Goal: Task Accomplishment & Management: Manage account settings

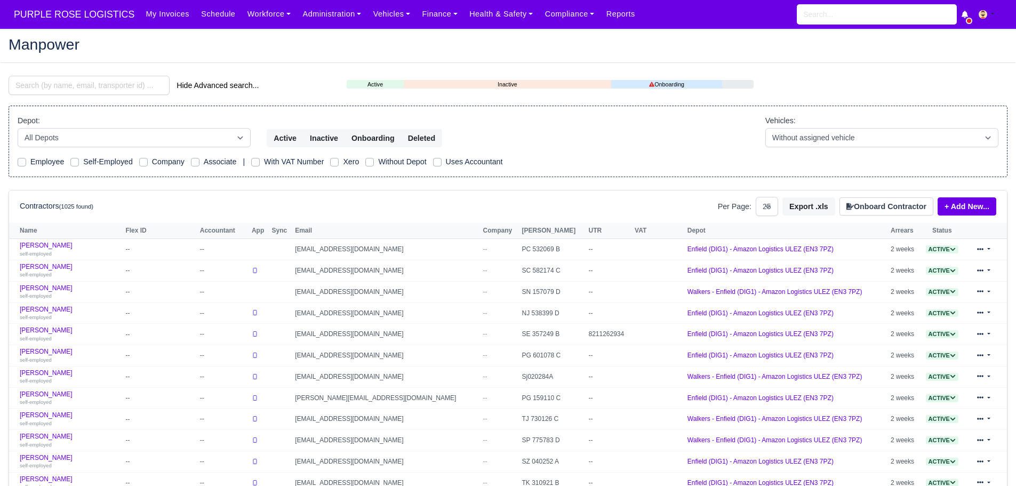
select select "25"
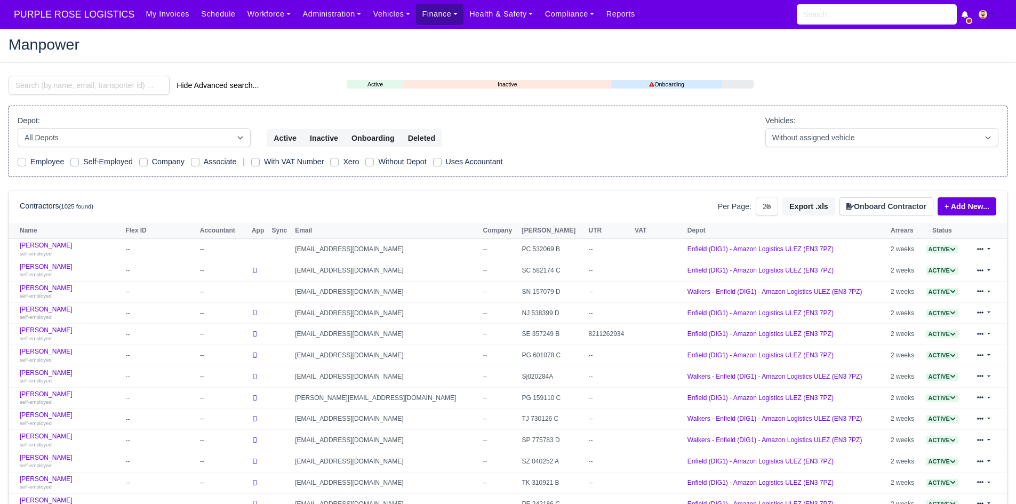
click at [425, 10] on link "Finance" at bounding box center [439, 14] width 47 height 21
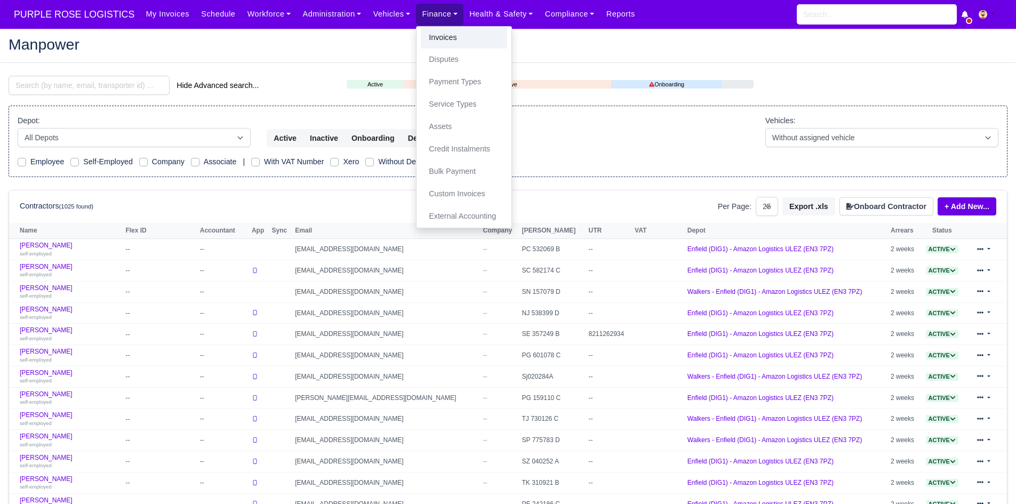
click at [429, 32] on link "Invoices" at bounding box center [464, 38] width 86 height 22
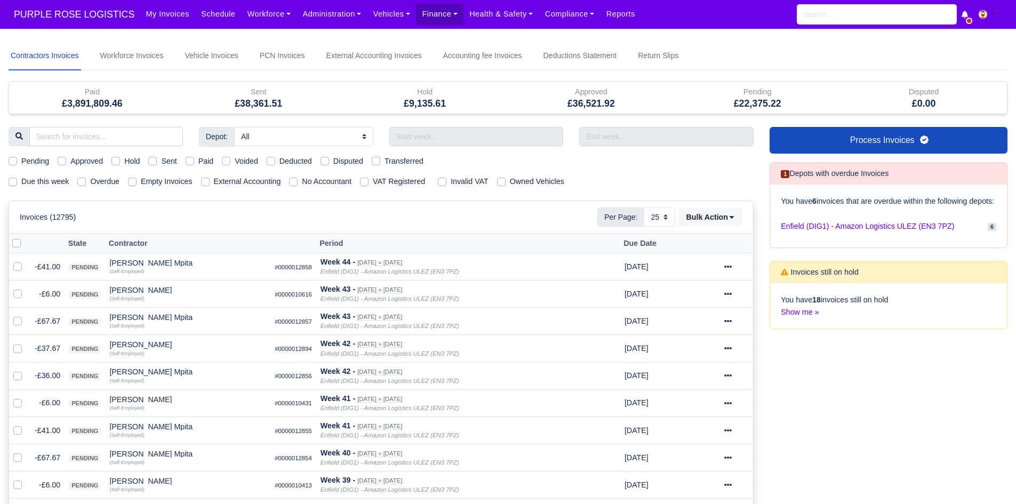
select select "25"
click at [49, 183] on label "Due this week" at bounding box center [44, 181] width 47 height 12
click at [17, 183] on input "Due this week" at bounding box center [13, 179] width 9 height 9
checkbox input "true"
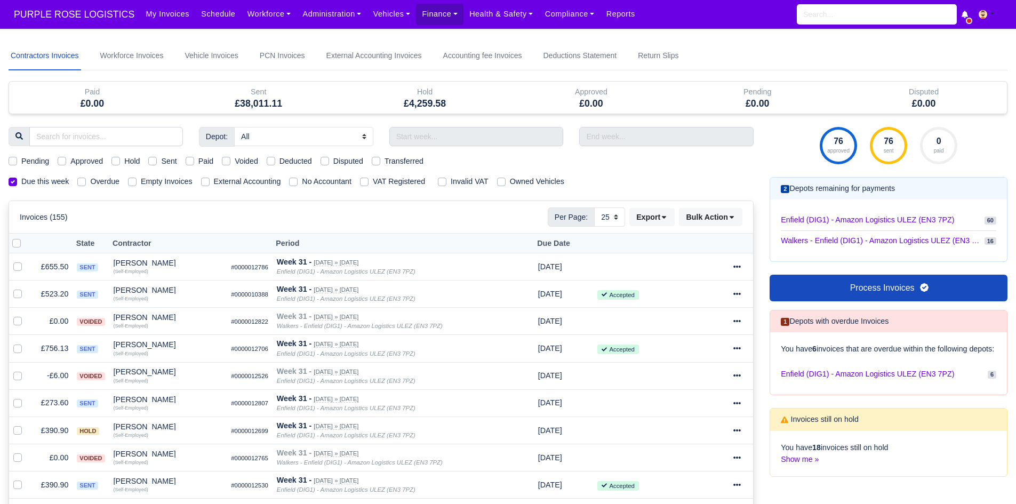
click at [124, 160] on label "Hold" at bounding box center [131, 161] width 15 height 12
click at [118, 160] on input "Hold" at bounding box center [115, 159] width 9 height 9
checkbox input "true"
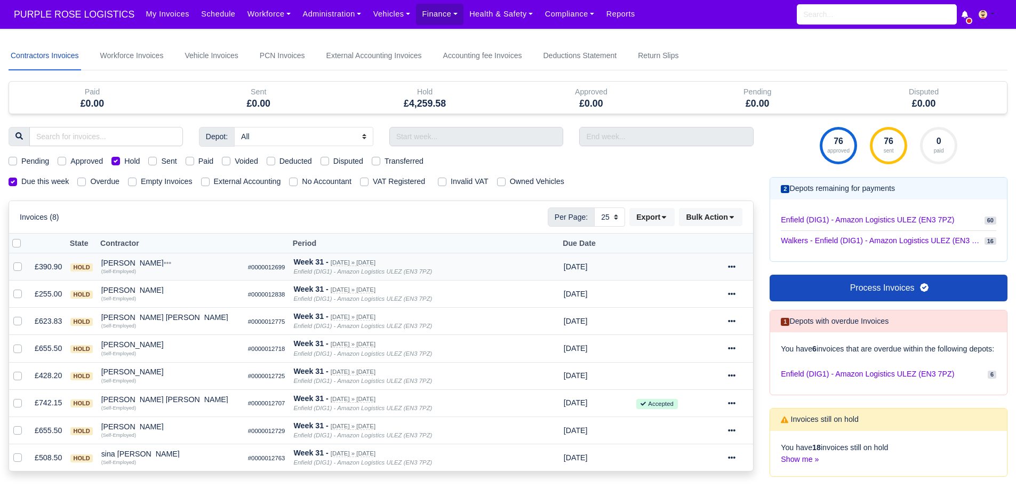
click at [48, 262] on td "£390.90" at bounding box center [48, 266] width 36 height 27
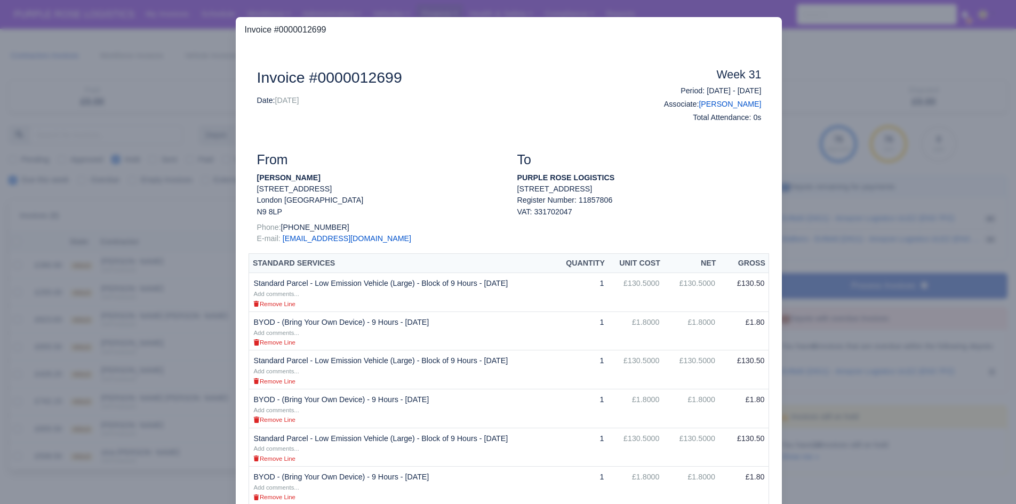
click at [108, 284] on div at bounding box center [508, 252] width 1016 height 504
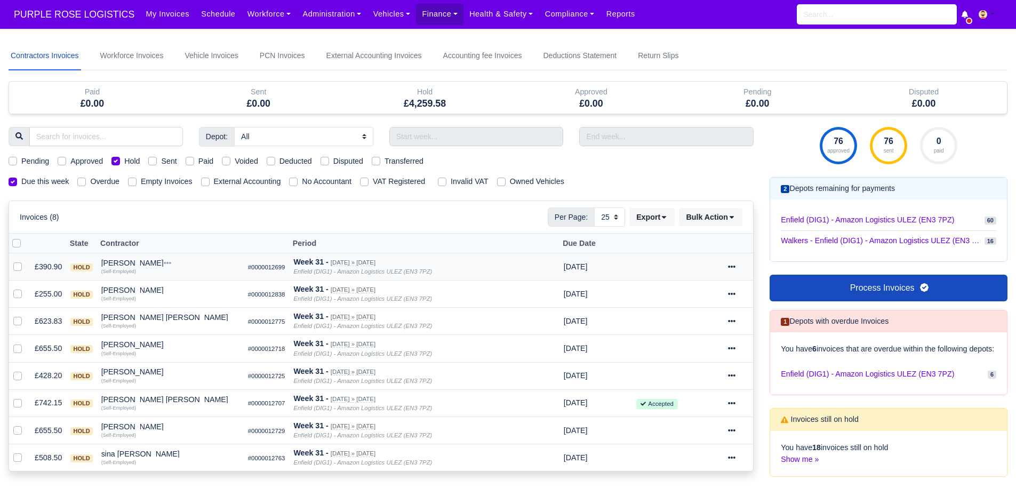
click at [117, 262] on div "Alex Altun" at bounding box center [170, 262] width 138 height 7
click at [157, 289] on button "Other Invoices" at bounding box center [211, 293] width 137 height 16
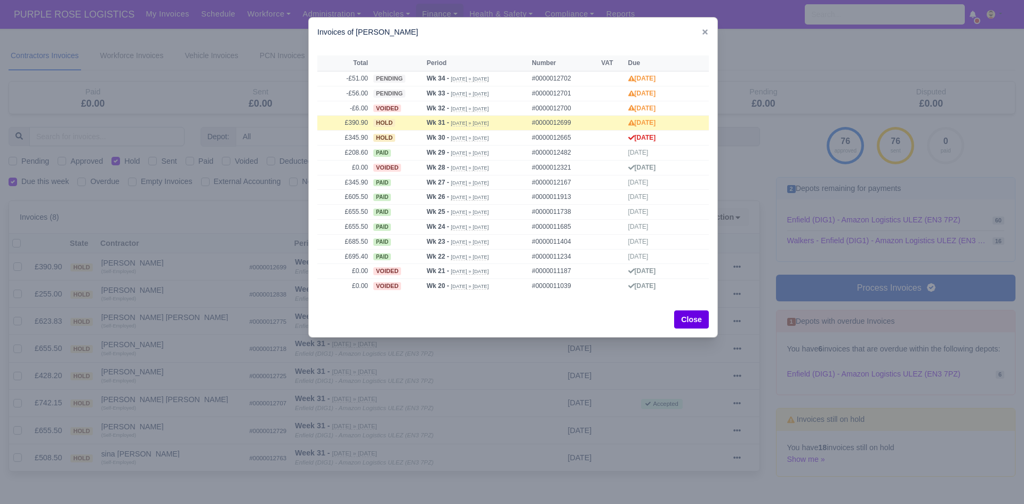
click at [134, 290] on div at bounding box center [512, 252] width 1024 height 504
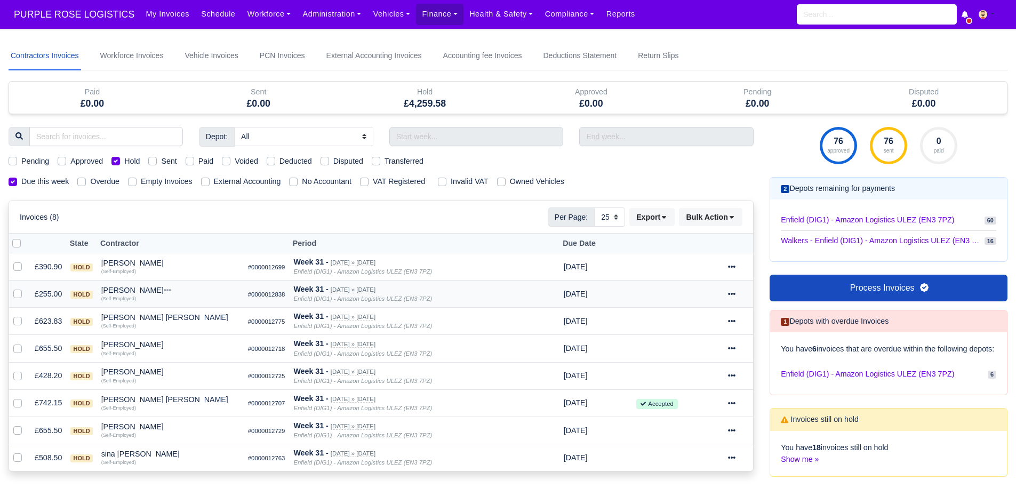
click at [125, 291] on div "[PERSON_NAME]" at bounding box center [170, 289] width 138 height 7
click at [164, 318] on button "Other Invoices" at bounding box center [211, 321] width 137 height 16
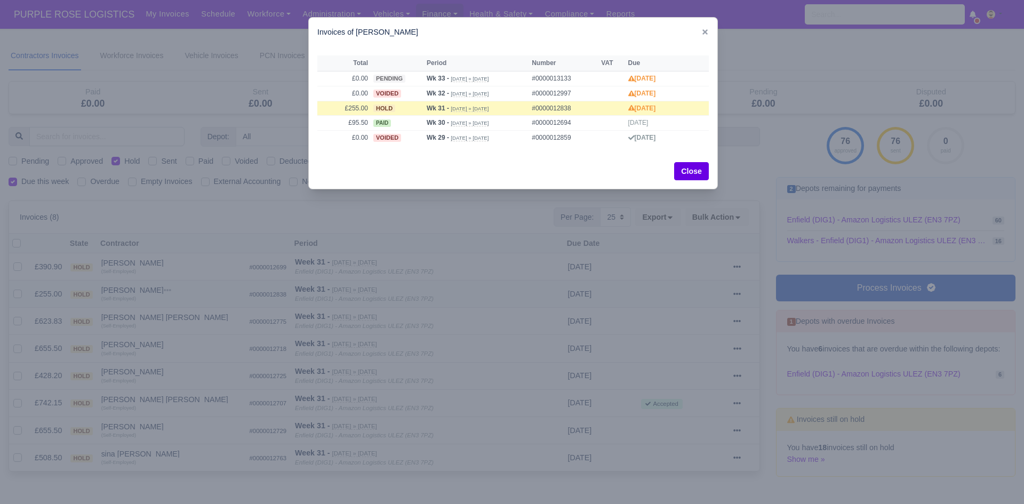
click at [164, 318] on div at bounding box center [512, 252] width 1024 height 504
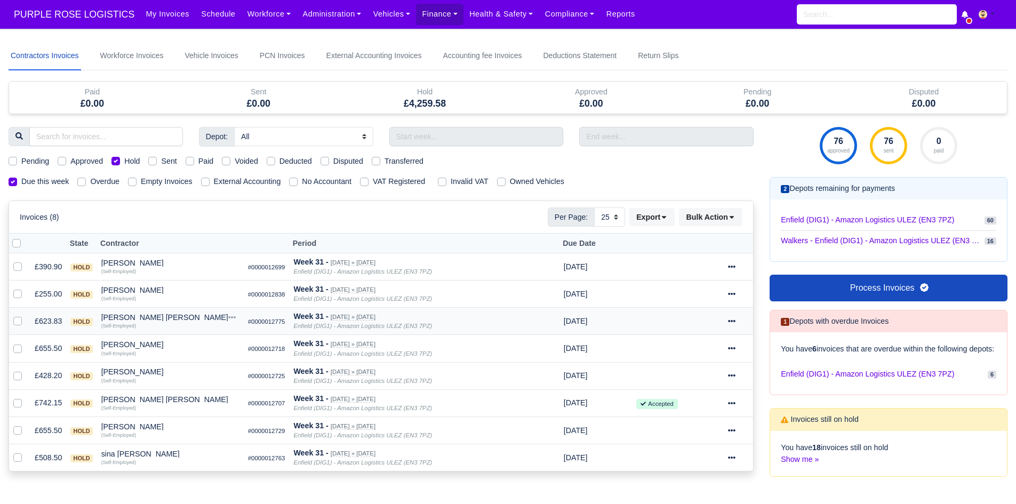
click at [143, 317] on div "[PERSON_NAME] [PERSON_NAME]" at bounding box center [170, 317] width 138 height 7
click at [170, 341] on button "Other Invoices" at bounding box center [211, 348] width 137 height 16
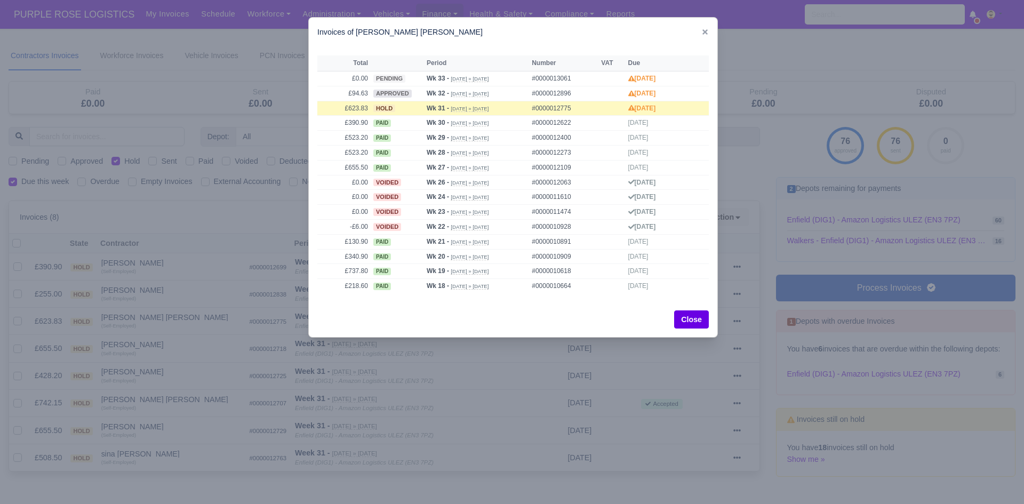
click at [145, 340] on div at bounding box center [512, 252] width 1024 height 504
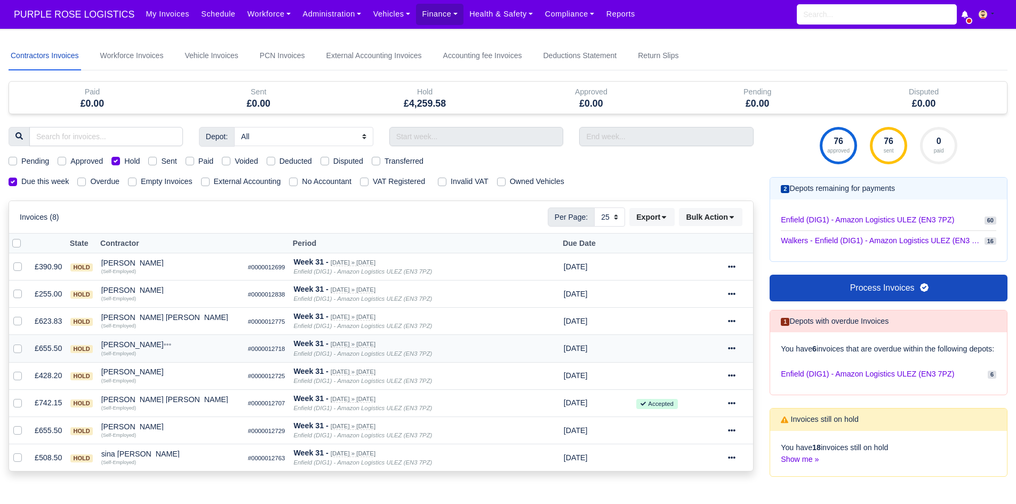
click at [120, 341] on div "Hasan Dogan" at bounding box center [170, 344] width 138 height 7
click at [173, 371] on button "Other Invoices" at bounding box center [211, 375] width 137 height 16
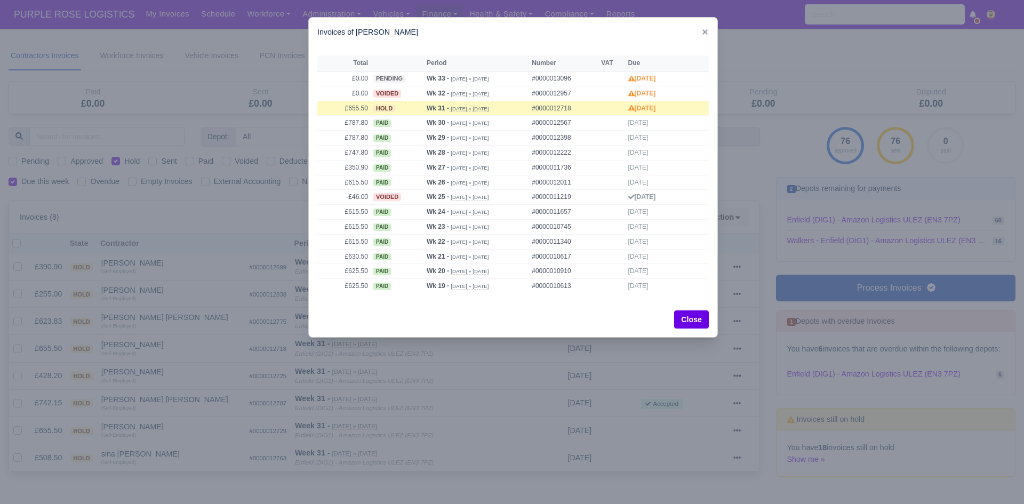
click at [146, 368] on div at bounding box center [512, 252] width 1024 height 504
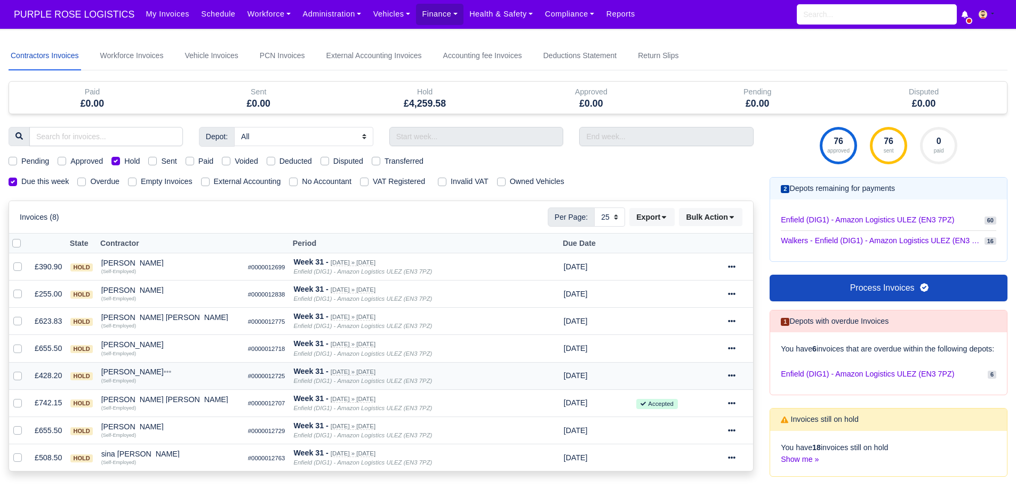
click at [124, 370] on div "Kester Iyama" at bounding box center [170, 371] width 138 height 7
click at [170, 408] on button "Other Invoices" at bounding box center [211, 402] width 137 height 16
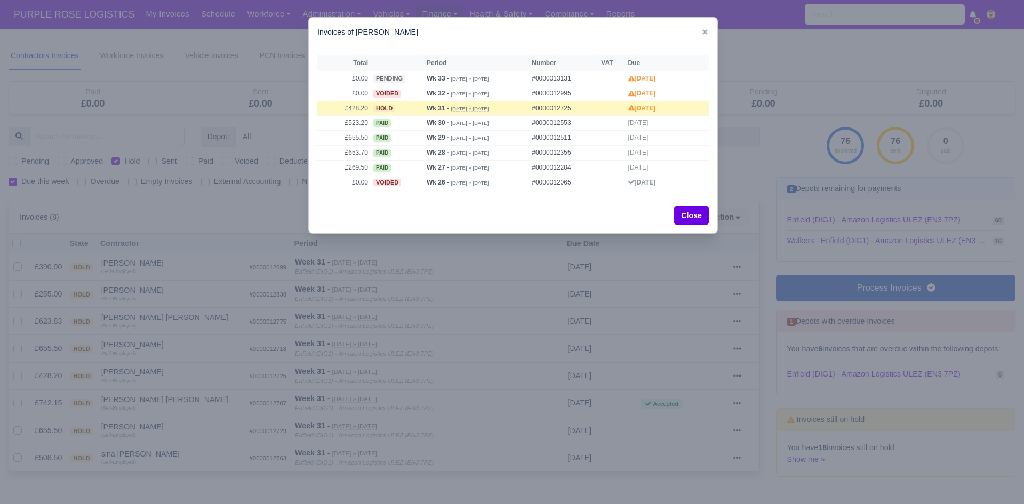
click at [165, 404] on div at bounding box center [512, 252] width 1024 height 504
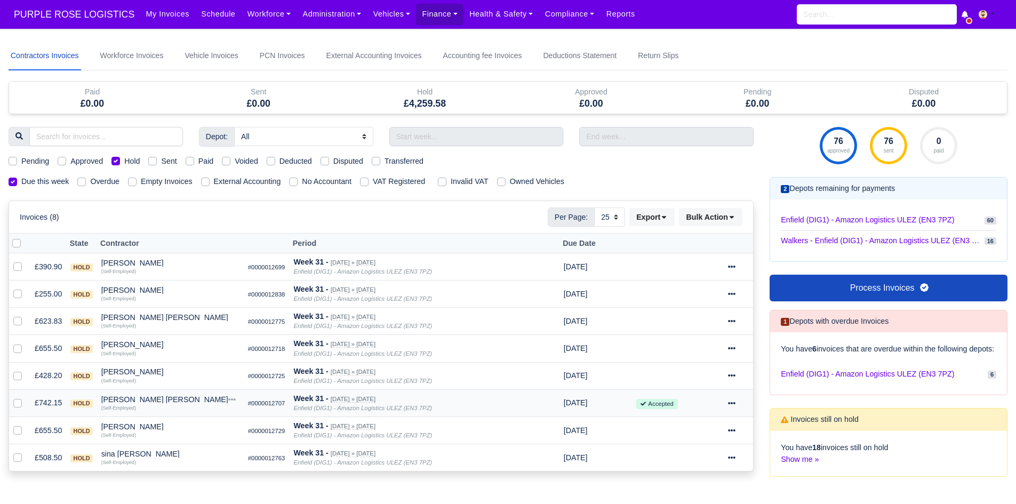
click at [137, 400] on div "Manuel Valinas Solorzano" at bounding box center [170, 399] width 138 height 7
click at [168, 429] on button "Other Invoices" at bounding box center [211, 429] width 137 height 16
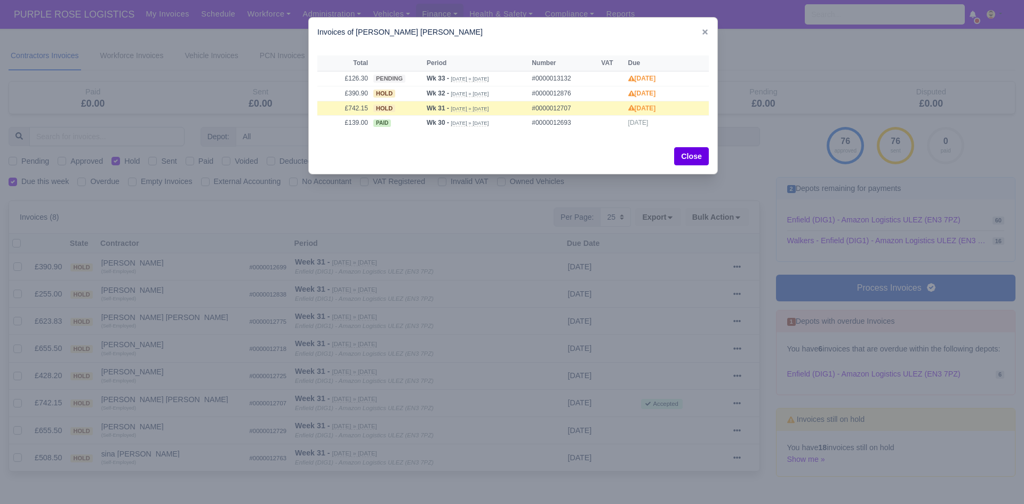
click at [167, 427] on div at bounding box center [512, 252] width 1024 height 504
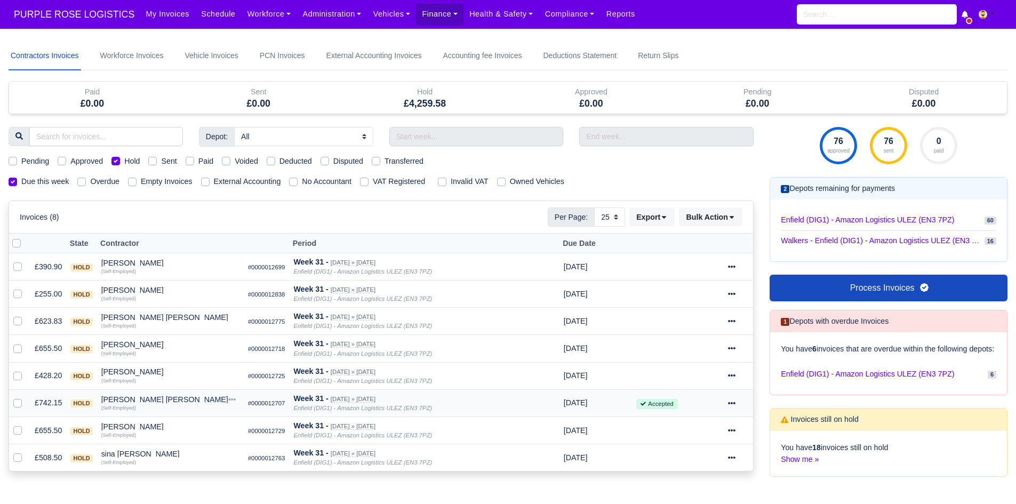
click at [153, 401] on div "Manuel Valinas Solorzano" at bounding box center [170, 399] width 138 height 7
click at [165, 423] on button "Other Invoices" at bounding box center [211, 429] width 137 height 16
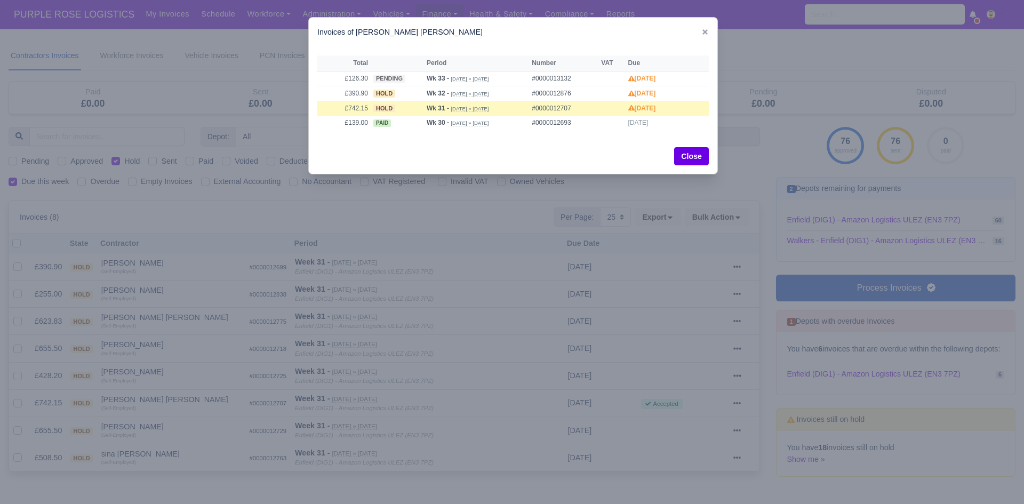
click at [153, 396] on div at bounding box center [512, 252] width 1024 height 504
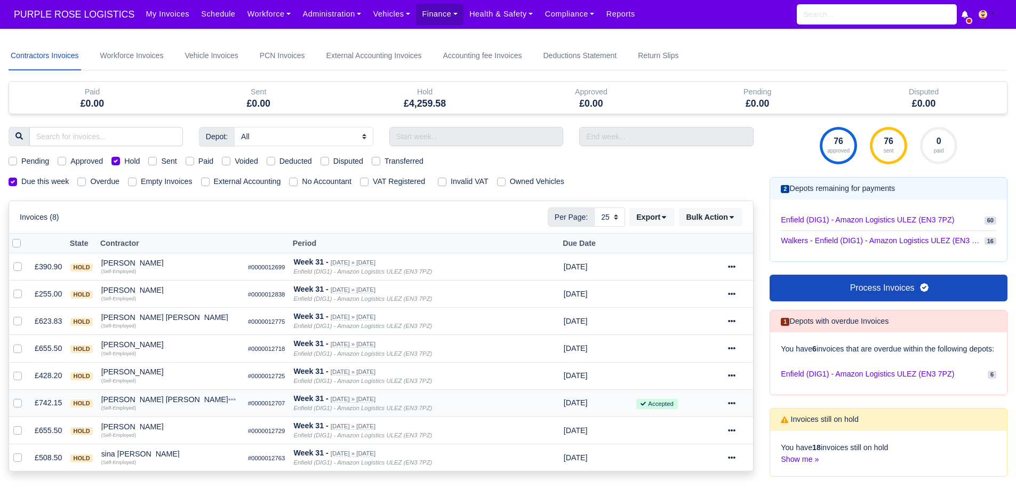
click at [153, 401] on div "Manuel Valinas Solorzano" at bounding box center [170, 399] width 138 height 7
click at [186, 440] on button "Wallet" at bounding box center [211, 446] width 137 height 16
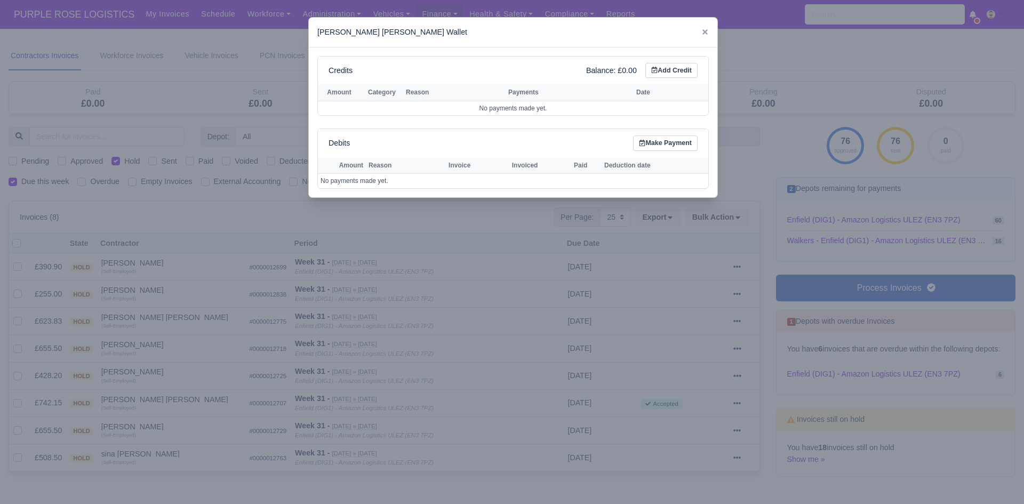
click at [174, 418] on div at bounding box center [512, 252] width 1024 height 504
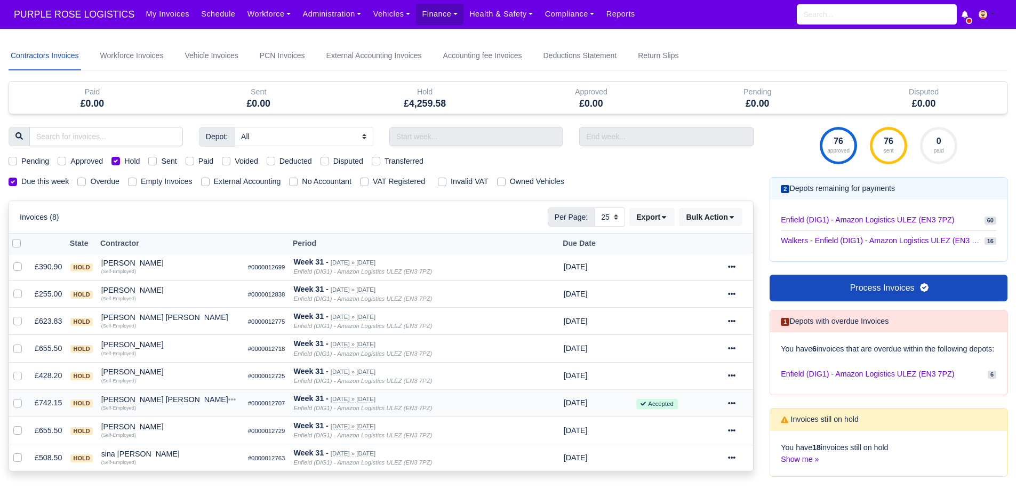
click at [732, 406] on icon at bounding box center [731, 402] width 7 height 7
click at [712, 267] on link "Show Invoice" at bounding box center [700, 267] width 95 height 17
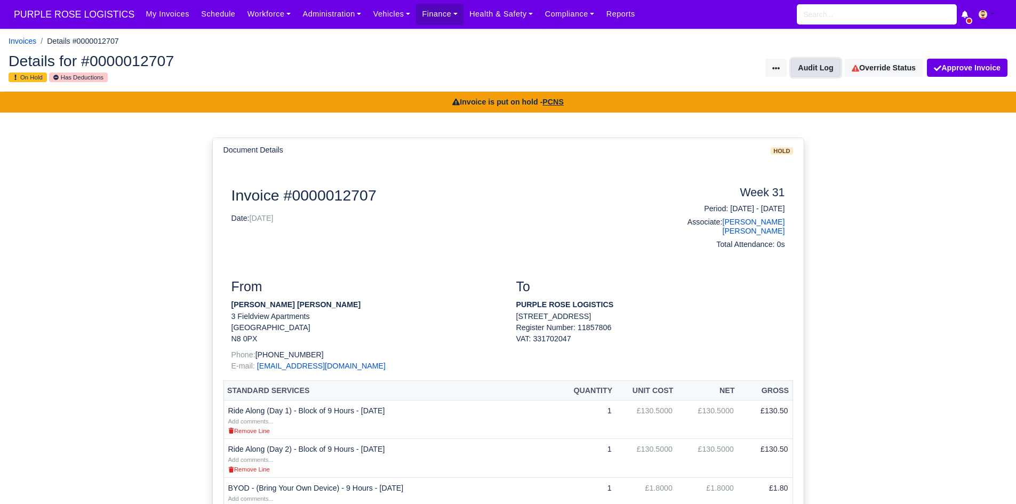
click at [826, 66] on button "Audit Log" at bounding box center [815, 68] width 49 height 18
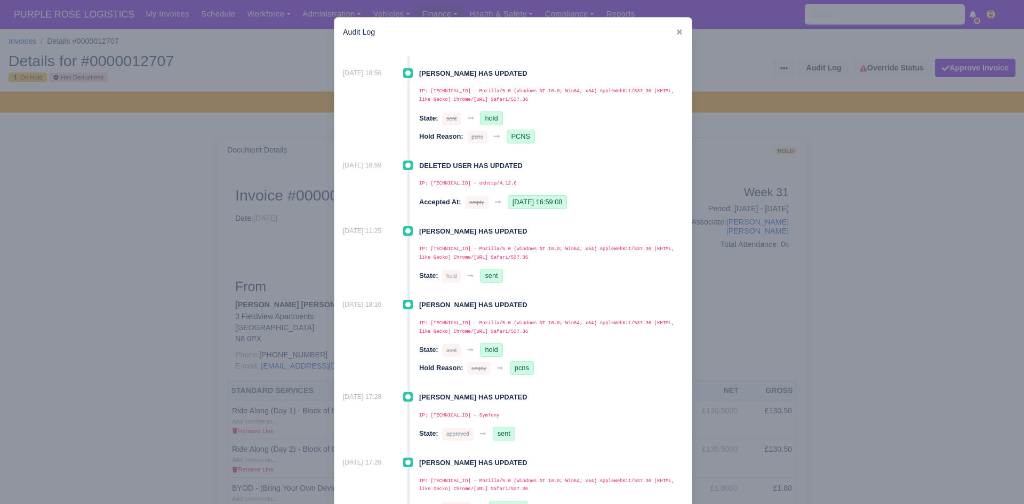
click at [759, 145] on div at bounding box center [512, 252] width 1024 height 504
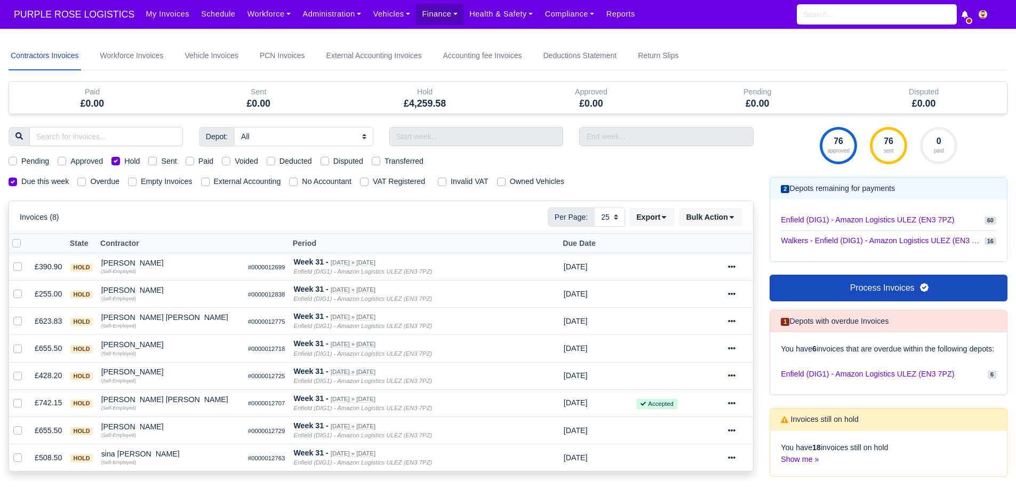
select select "25"
click at [122, 401] on div "[PERSON_NAME] [PERSON_NAME]" at bounding box center [170, 399] width 138 height 7
click at [172, 426] on button "Other Invoices" at bounding box center [211, 429] width 137 height 16
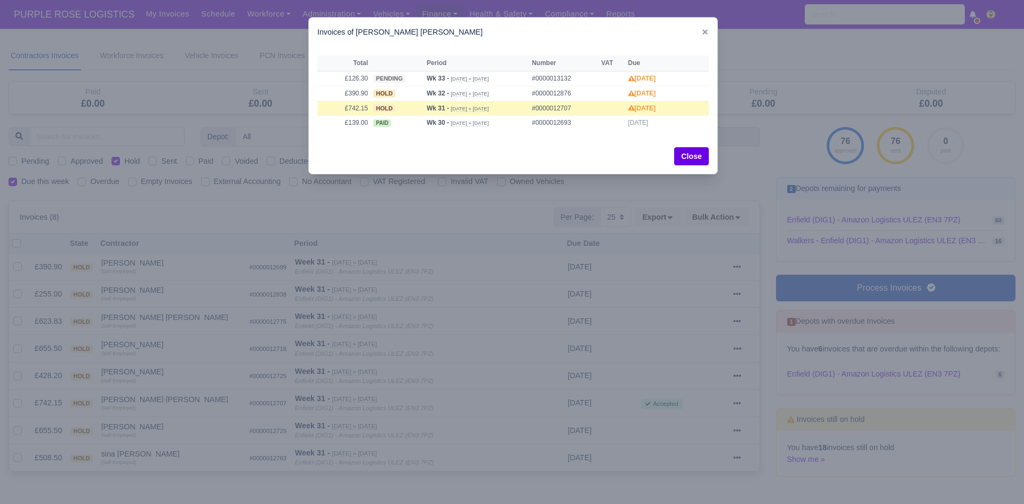
click at [167, 417] on div at bounding box center [512, 252] width 1024 height 504
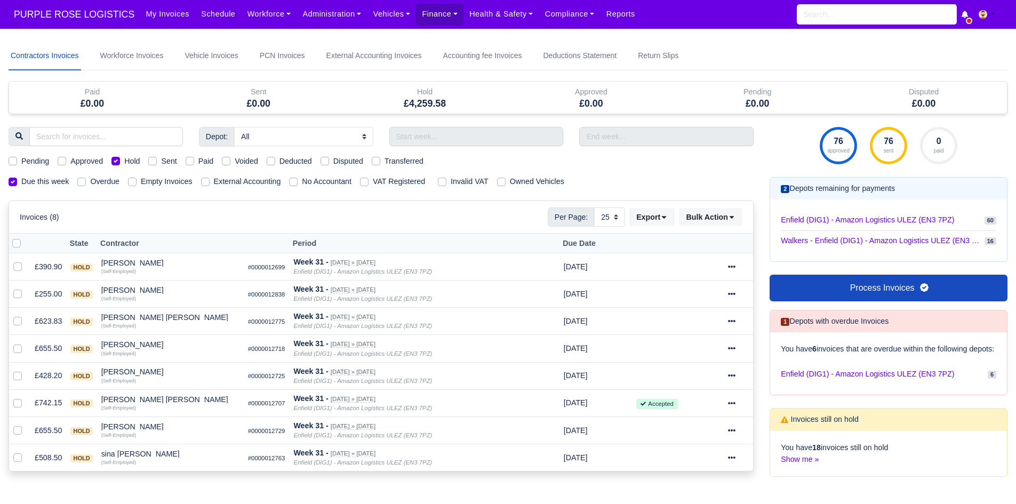
click at [121, 393] on td "Manuel Valinas Solorzano Quick Actions Other Invoices Wallet (Self-Employed)" at bounding box center [170, 402] width 147 height 27
drag, startPoint x: 124, startPoint y: 398, endPoint x: 130, endPoint y: 403, distance: 7.2
click at [125, 399] on div "[PERSON_NAME] [PERSON_NAME]" at bounding box center [170, 399] width 138 height 7
click at [165, 442] on button "Wallet" at bounding box center [211, 446] width 137 height 16
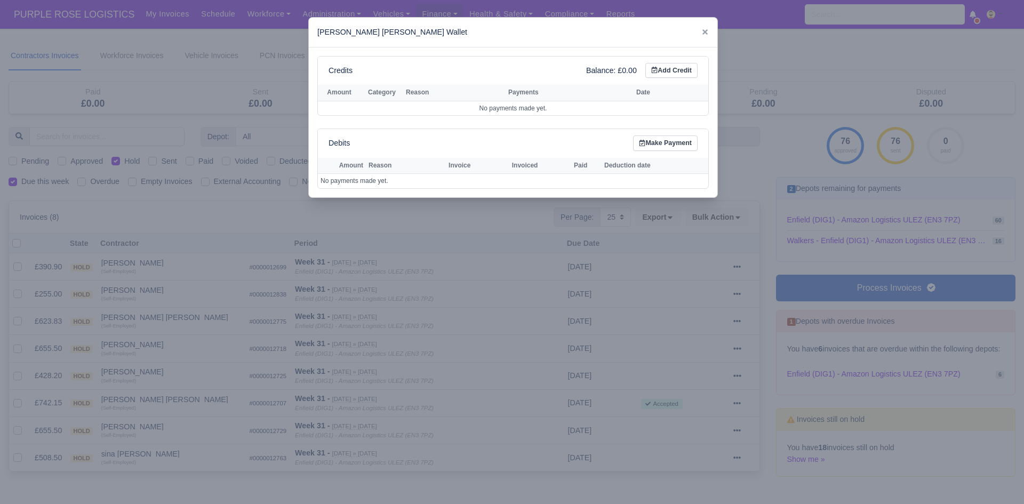
click at [166, 440] on div at bounding box center [512, 252] width 1024 height 504
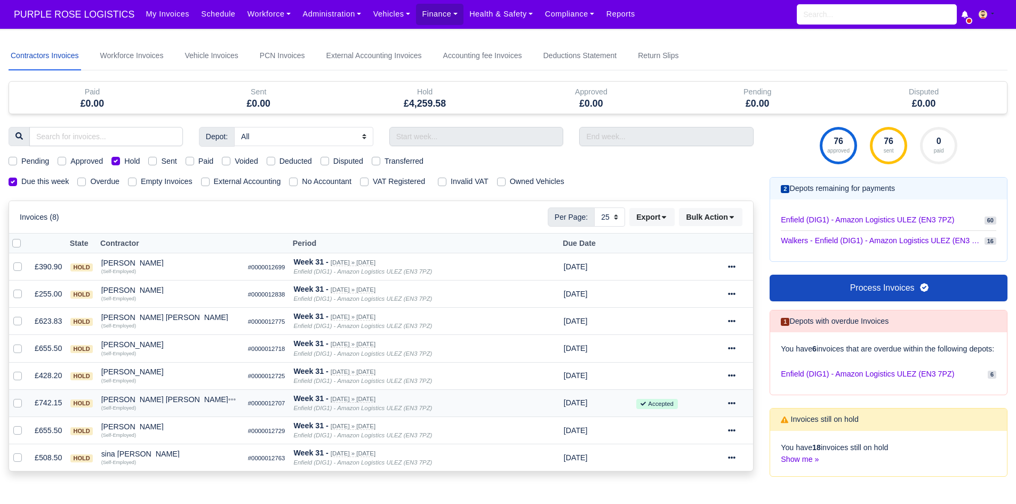
click at [116, 403] on div "Manuel Valinas Solorzano" at bounding box center [170, 399] width 138 height 7
click at [170, 427] on button "Other Invoices" at bounding box center [211, 429] width 137 height 16
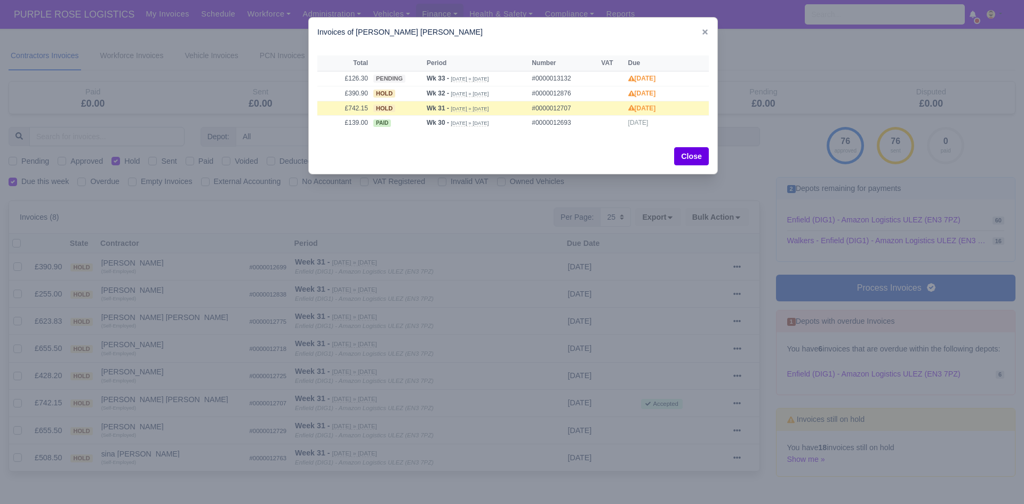
click at [187, 408] on div at bounding box center [512, 252] width 1024 height 504
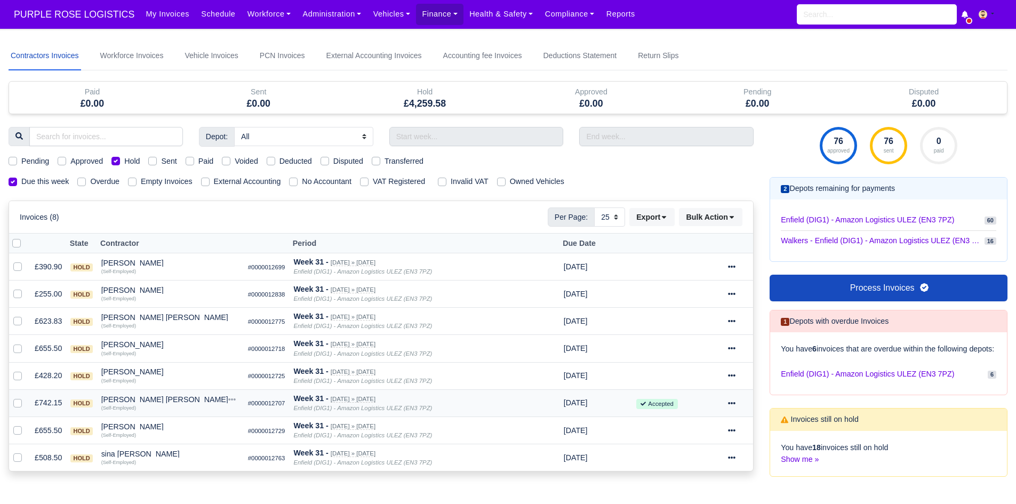
click at [735, 404] on icon at bounding box center [731, 403] width 7 height 2
click at [711, 266] on link "Show Invoice" at bounding box center [700, 267] width 95 height 17
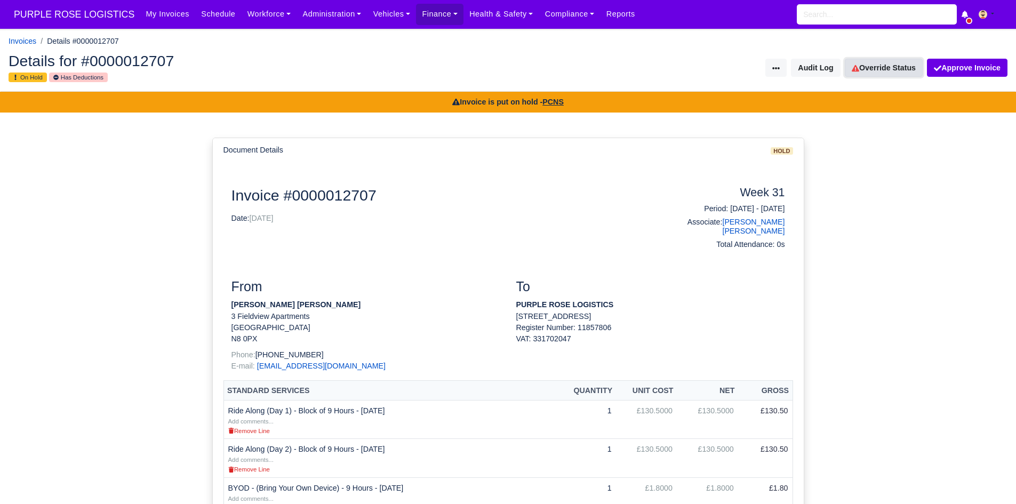
click at [876, 73] on link "Override Status" at bounding box center [884, 68] width 78 height 18
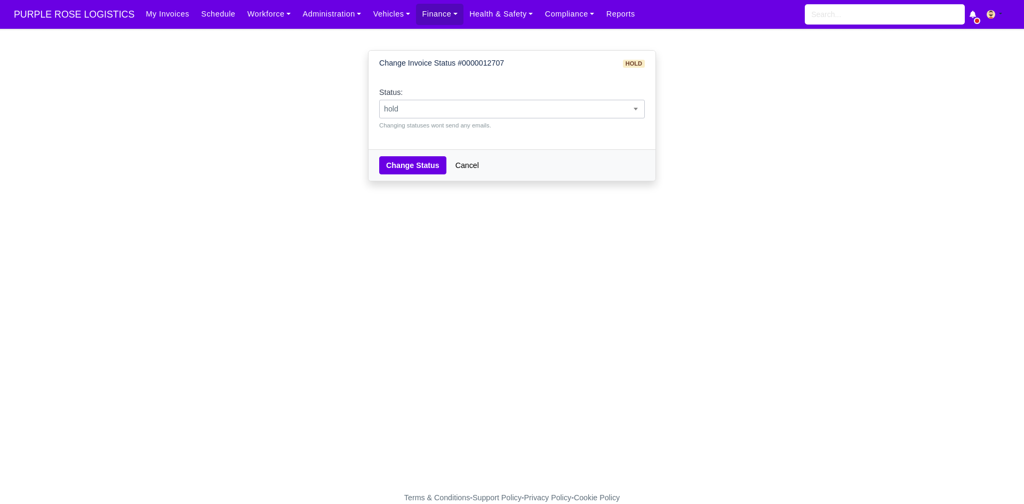
click at [550, 113] on span "hold" at bounding box center [512, 108] width 265 height 13
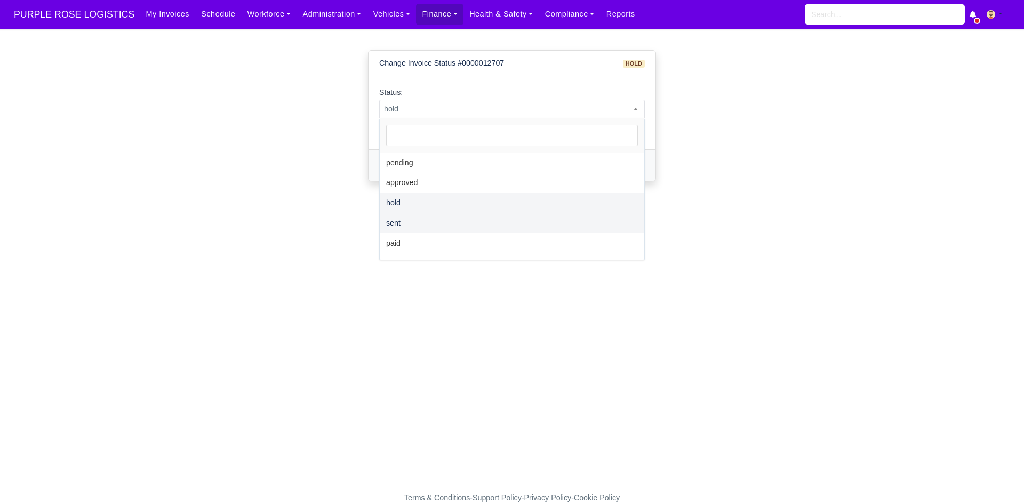
select select "sent"
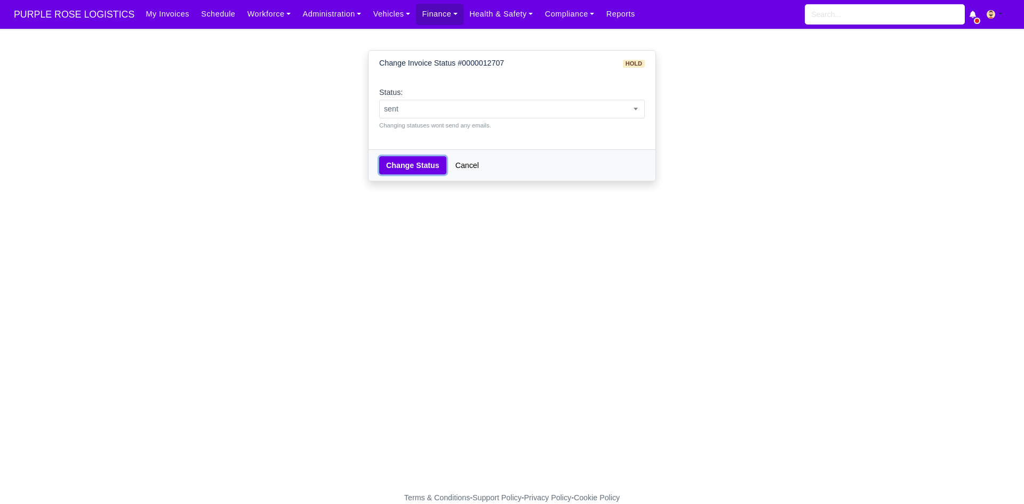
click at [405, 169] on button "Change Status" at bounding box center [412, 165] width 67 height 18
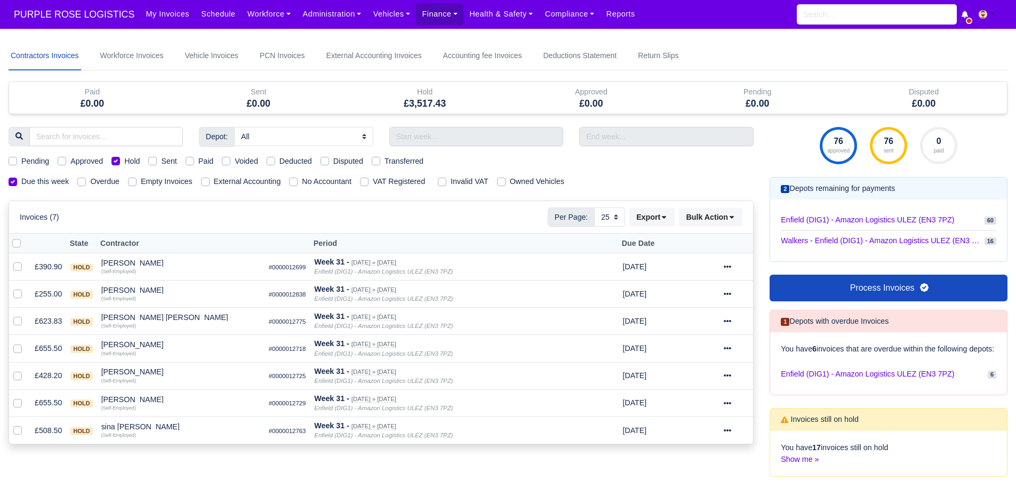
select select "25"
click at [123, 396] on div "[PERSON_NAME]" at bounding box center [180, 399] width 159 height 7
click at [195, 422] on button "Other Invoices" at bounding box center [242, 429] width 158 height 16
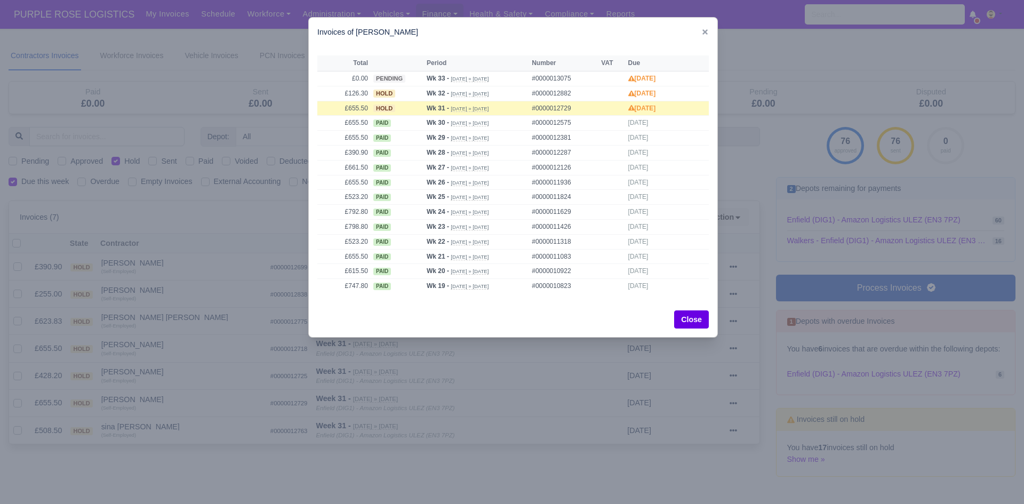
drag, startPoint x: 185, startPoint y: 420, endPoint x: 153, endPoint y: 420, distance: 31.5
click at [182, 420] on div at bounding box center [512, 252] width 1024 height 504
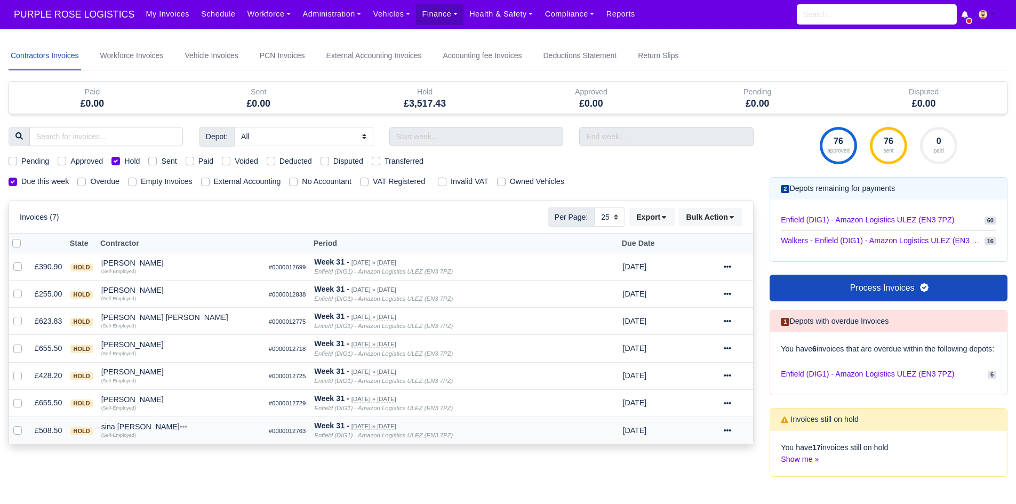
click at [119, 426] on div "sina [PERSON_NAME]" at bounding box center [180, 426] width 159 height 7
click at [197, 454] on button "Other Invoices" at bounding box center [242, 457] width 158 height 16
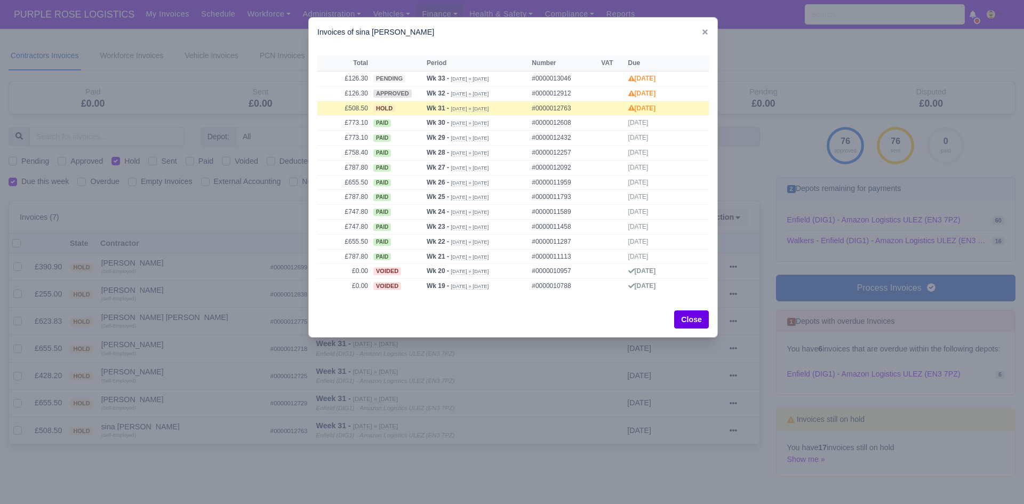
click at [196, 450] on div at bounding box center [512, 252] width 1024 height 504
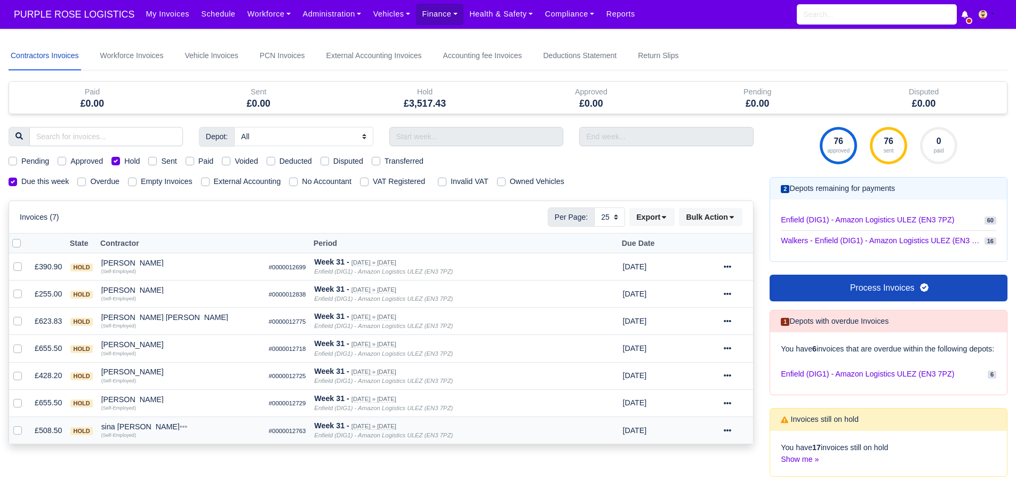
click at [117, 427] on div "sina [PERSON_NAME]" at bounding box center [180, 426] width 159 height 7
click at [192, 472] on button "Wallet" at bounding box center [242, 473] width 158 height 16
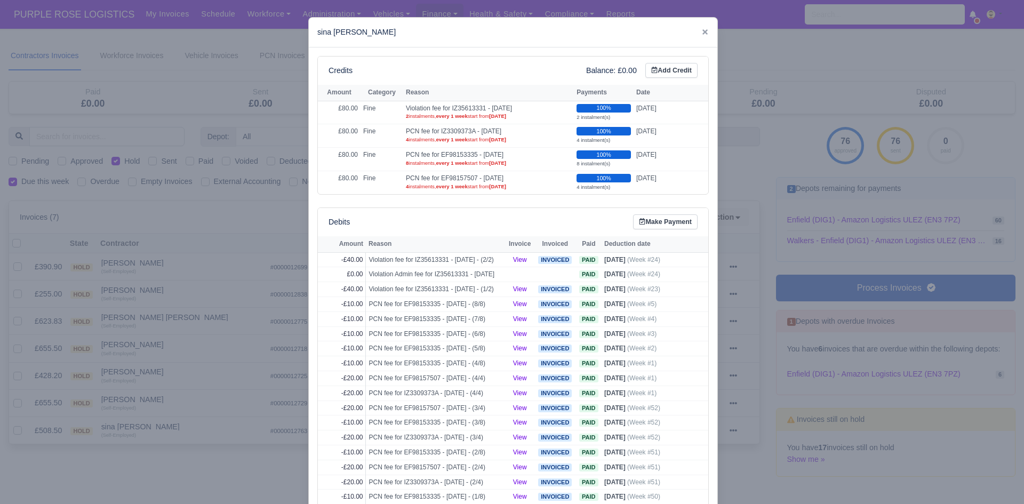
click at [187, 460] on div at bounding box center [512, 252] width 1024 height 504
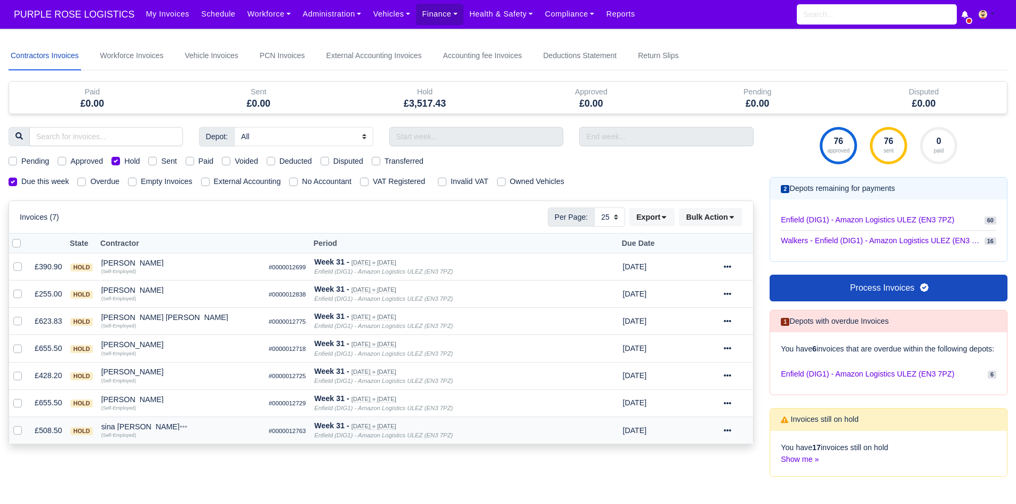
click at [110, 427] on div "sina [PERSON_NAME]" at bounding box center [180, 426] width 159 height 7
click at [186, 451] on button "Other Invoices" at bounding box center [242, 457] width 158 height 16
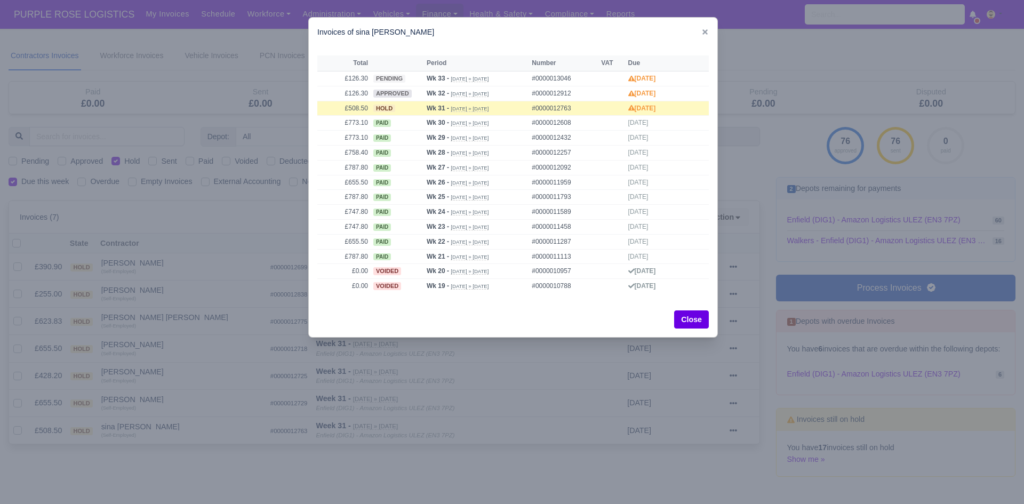
click at [641, 406] on div at bounding box center [512, 252] width 1024 height 504
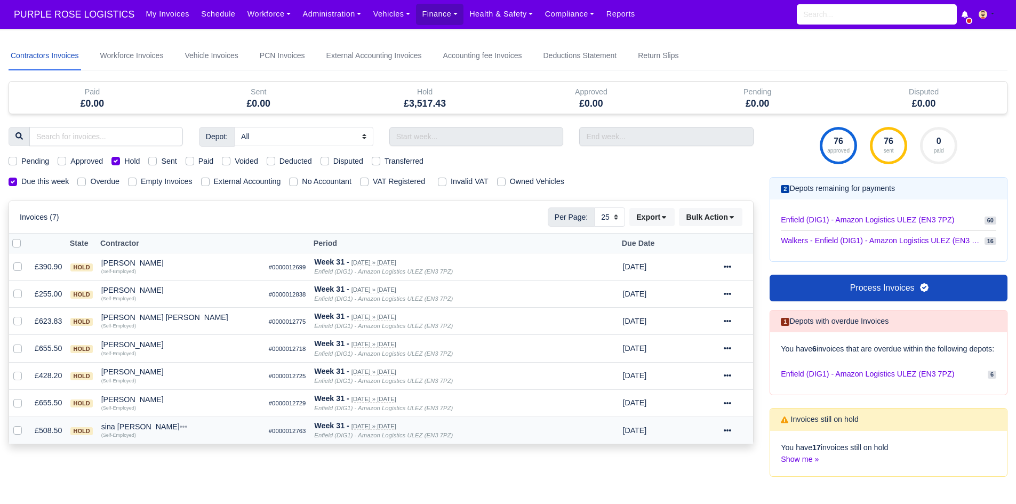
click at [723, 432] on td "Invoice Actions Show Invoice Action Log Approve Void" at bounding box center [736, 430] width 34 height 27
click at [728, 432] on icon at bounding box center [727, 430] width 7 height 7
click at [718, 294] on link "Show Invoice" at bounding box center [700, 295] width 95 height 17
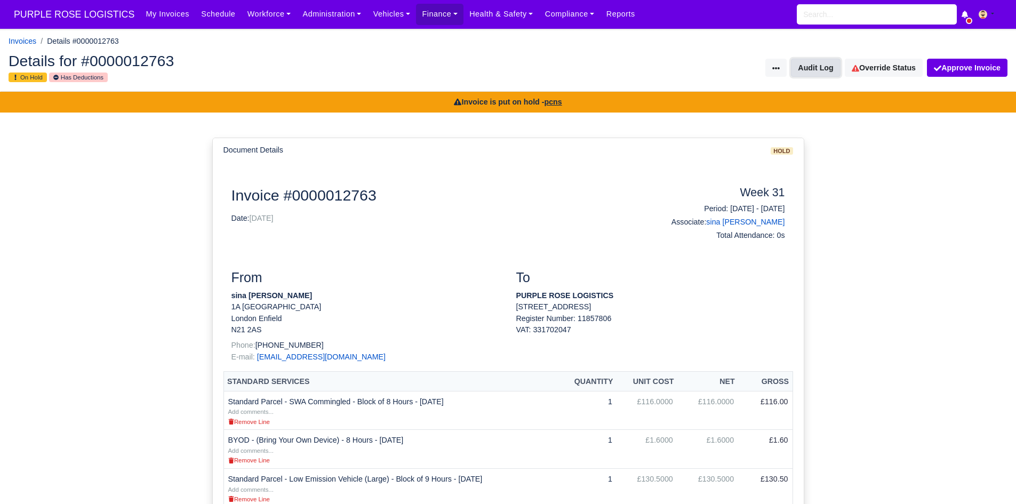
click at [828, 72] on button "Audit Log" at bounding box center [815, 68] width 49 height 18
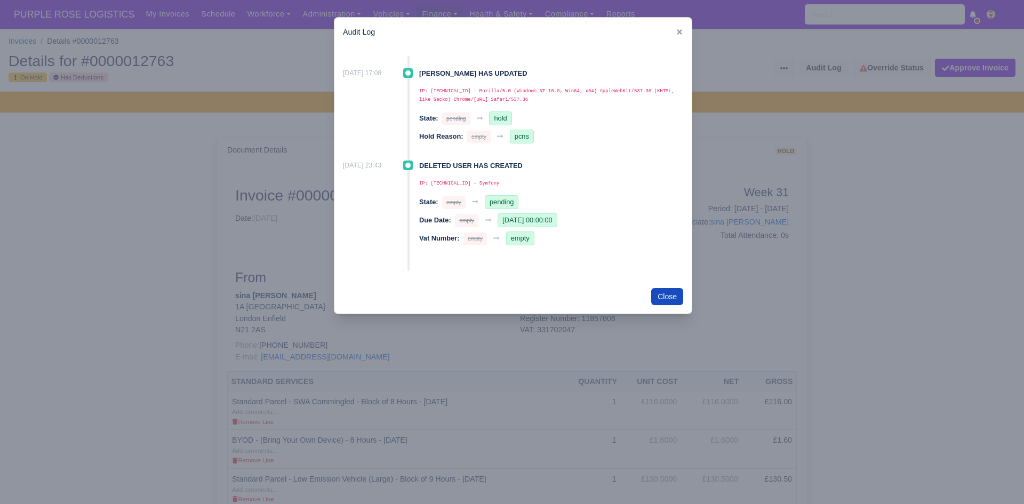
click at [853, 197] on div at bounding box center [512, 252] width 1024 height 504
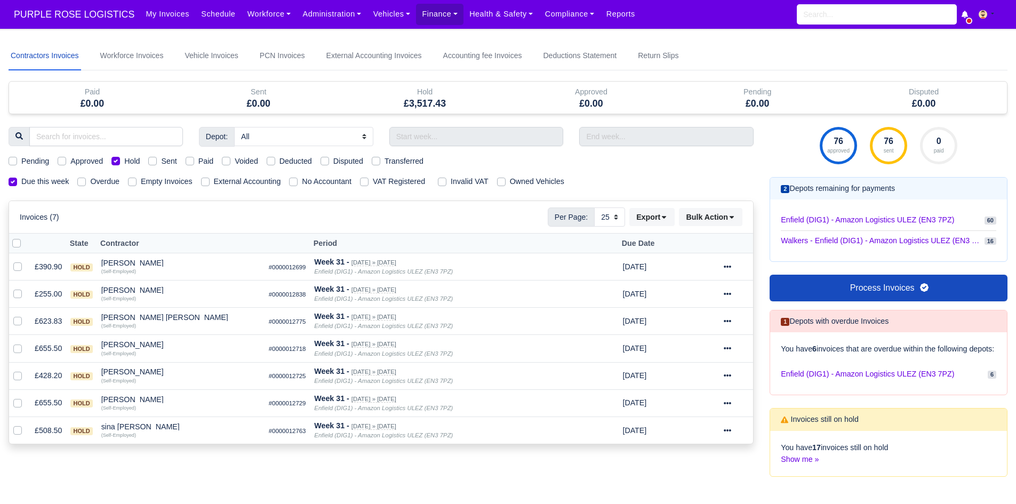
select select "25"
click at [115, 426] on div "sina [PERSON_NAME]" at bounding box center [180, 426] width 159 height 7
drag, startPoint x: 185, startPoint y: 447, endPoint x: 191, endPoint y: 450, distance: 6.4
click at [191, 450] on div "Quick Actions Other Invoices Wallet" at bounding box center [241, 459] width 159 height 54
click at [123, 429] on div "sina [PERSON_NAME]" at bounding box center [180, 426] width 159 height 7
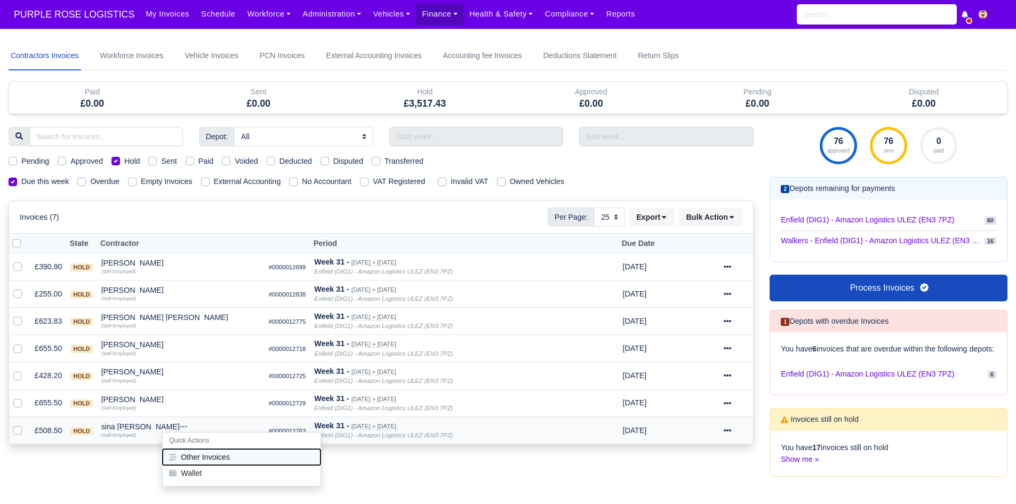
click at [191, 452] on button "Other Invoices" at bounding box center [242, 457] width 158 height 16
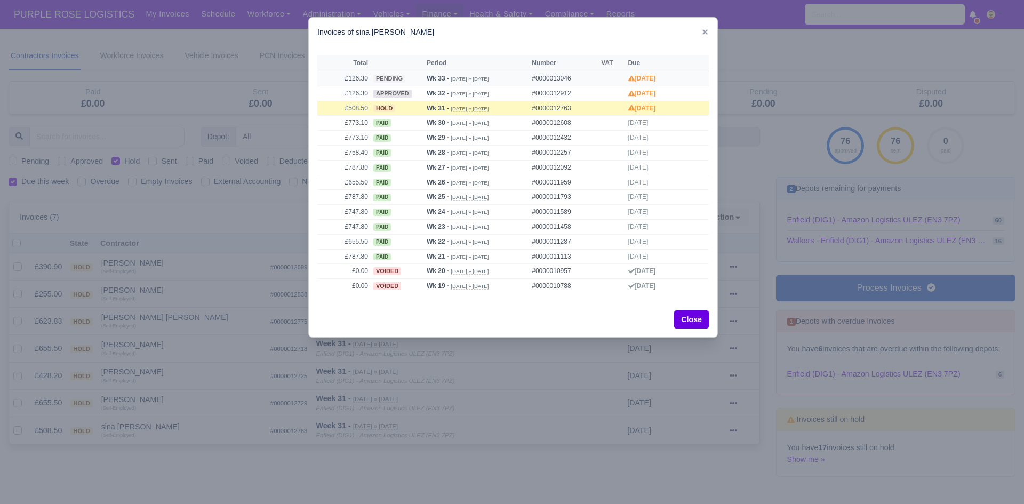
click at [353, 80] on td "£126.30" at bounding box center [343, 78] width 53 height 15
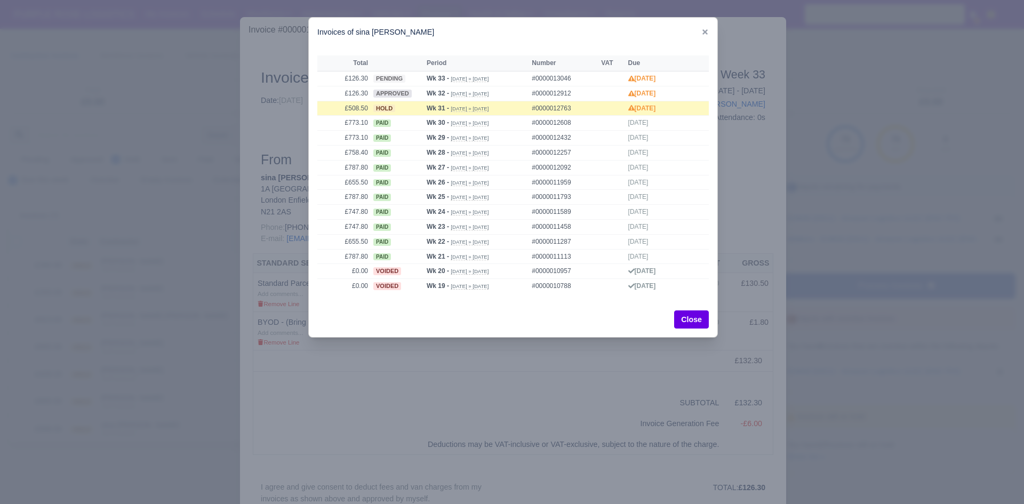
drag, startPoint x: 547, startPoint y: 37, endPoint x: 651, endPoint y: 35, distance: 104.0
click at [651, 35] on div "Invoices of sina sami" at bounding box center [513, 32] width 409 height 29
click at [705, 31] on icon at bounding box center [704, 31] width 5 height 5
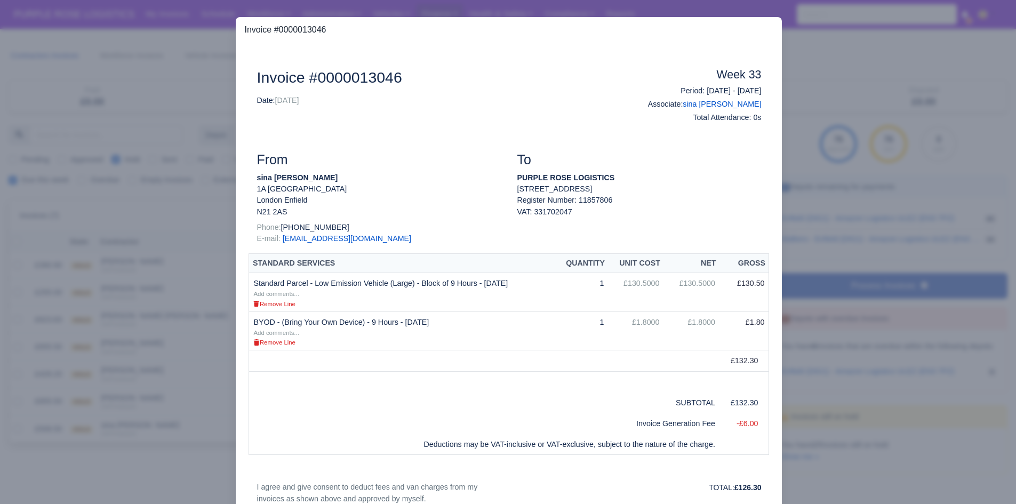
click at [791, 163] on div at bounding box center [508, 252] width 1016 height 504
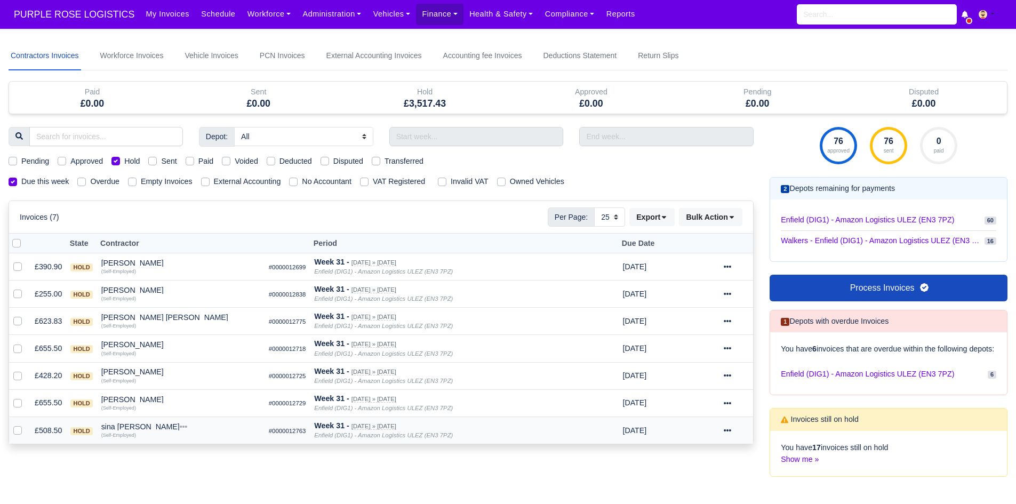
click at [731, 433] on icon at bounding box center [727, 430] width 7 height 7
click at [710, 295] on link "Show Invoice" at bounding box center [700, 295] width 95 height 17
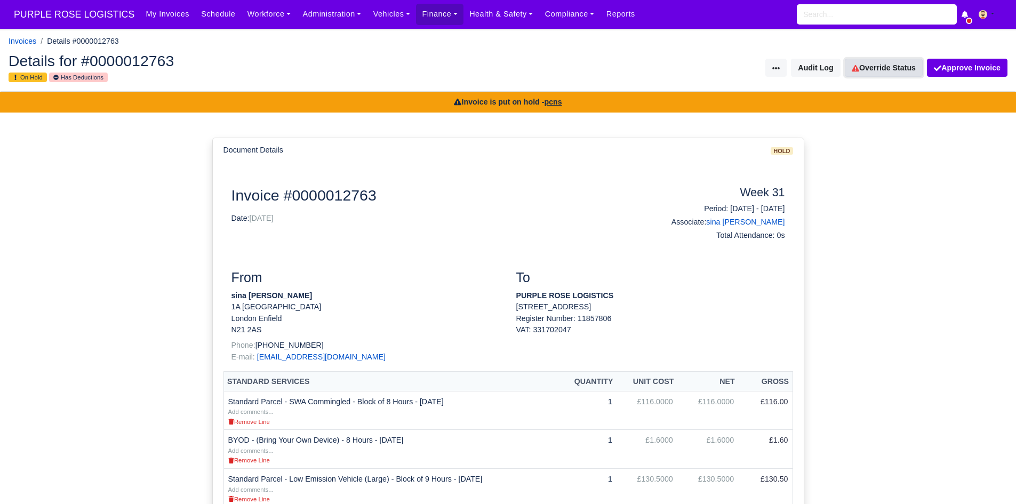
click at [884, 71] on link "Override Status" at bounding box center [884, 68] width 78 height 18
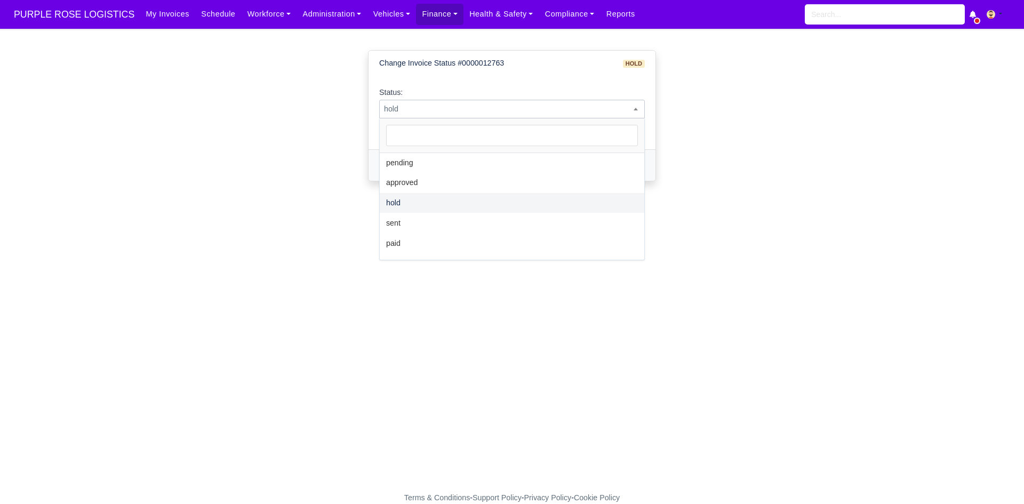
click at [566, 105] on span "hold" at bounding box center [512, 108] width 265 height 13
select select "sent"
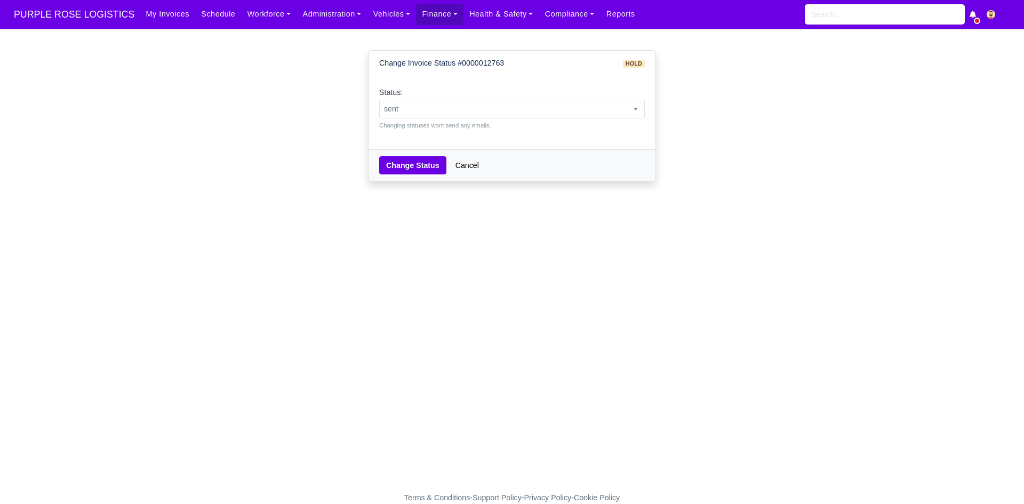
click at [395, 175] on div "Change Status Cancel" at bounding box center [512, 164] width 287 height 31
click at [397, 171] on button "Change Status" at bounding box center [412, 165] width 67 height 18
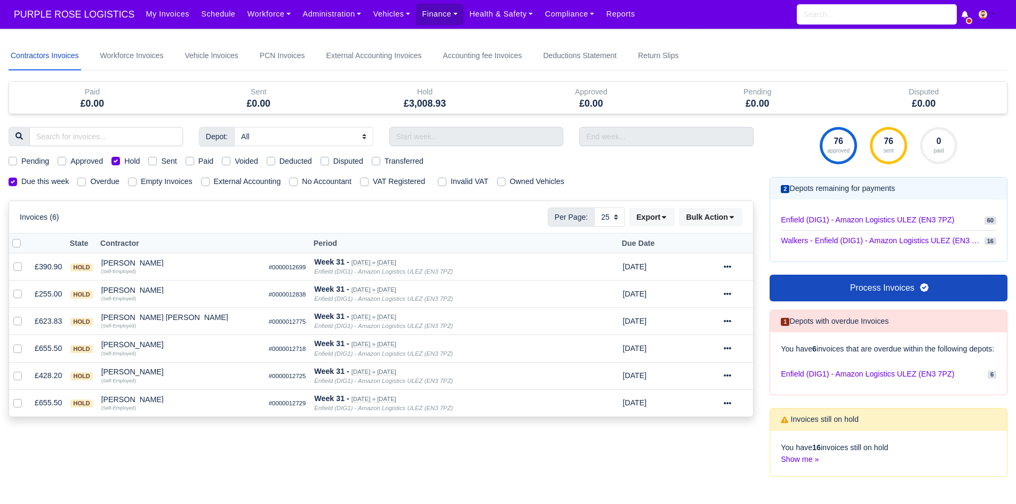
select select "25"
click at [124, 162] on label "Hold" at bounding box center [131, 161] width 15 height 12
click at [113, 162] on input "Hold" at bounding box center [115, 159] width 9 height 9
checkbox input "false"
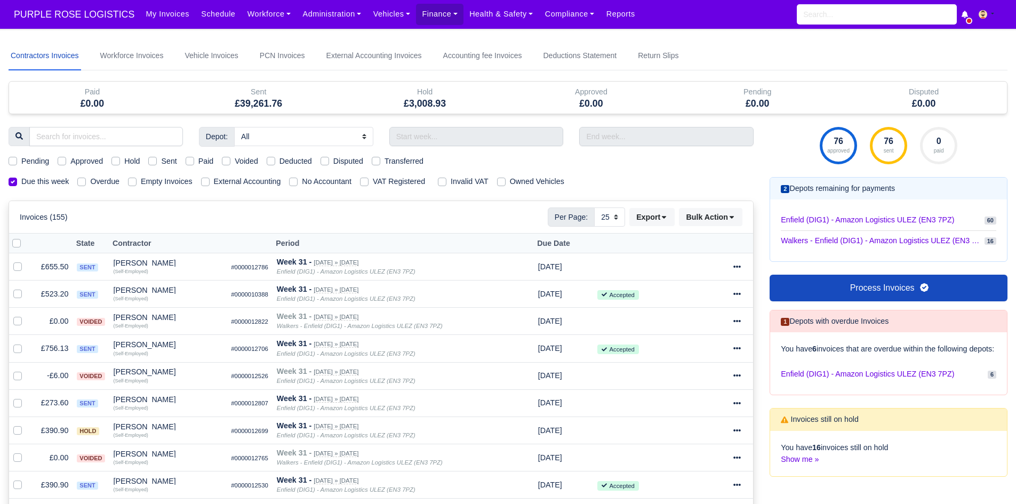
click at [161, 159] on label "Sent" at bounding box center [168, 161] width 15 height 12
click at [154, 159] on input "Sent" at bounding box center [152, 159] width 9 height 9
checkbox input "true"
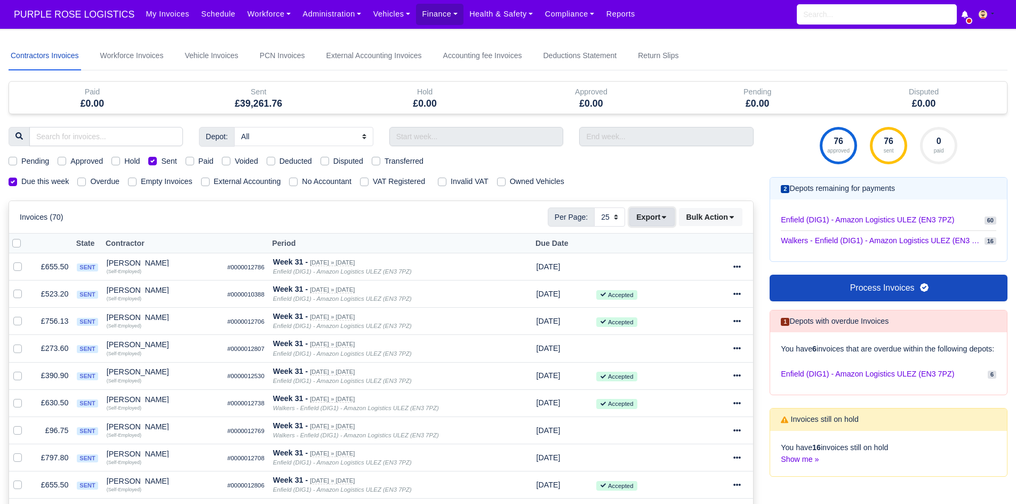
click at [651, 216] on button "Export" at bounding box center [651, 217] width 45 height 18
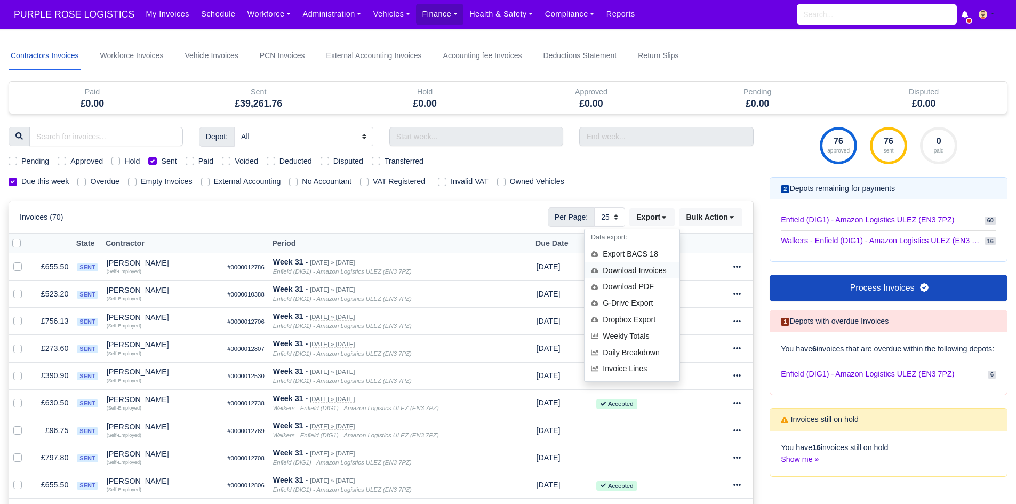
click at [652, 273] on div "Download Invoices" at bounding box center [631, 270] width 95 height 17
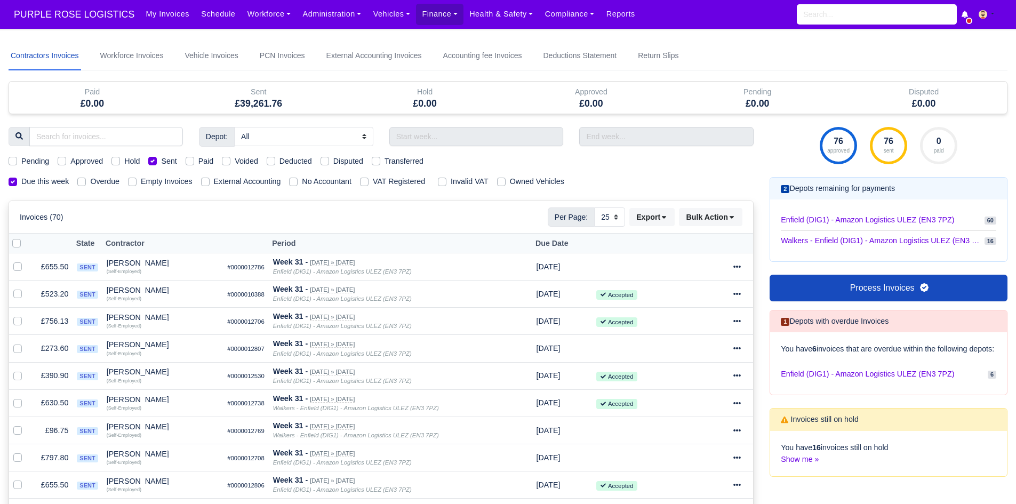
click at [161, 163] on label "Sent" at bounding box center [168, 161] width 15 height 12
click at [151, 163] on input "Sent" at bounding box center [152, 159] width 9 height 9
checkbox input "false"
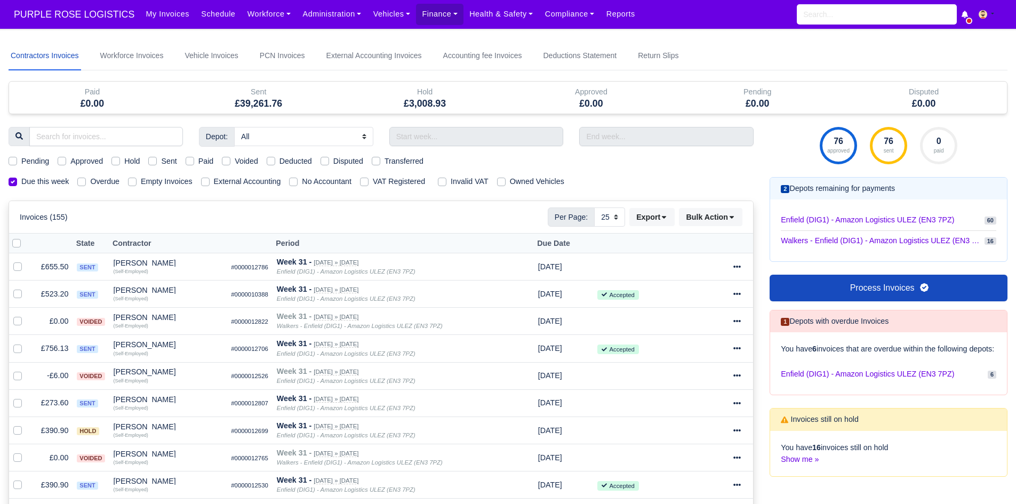
click at [333, 160] on label "Disputed" at bounding box center [348, 161] width 30 height 12
click at [329, 160] on input "Disputed" at bounding box center [325, 159] width 9 height 9
checkbox input "true"
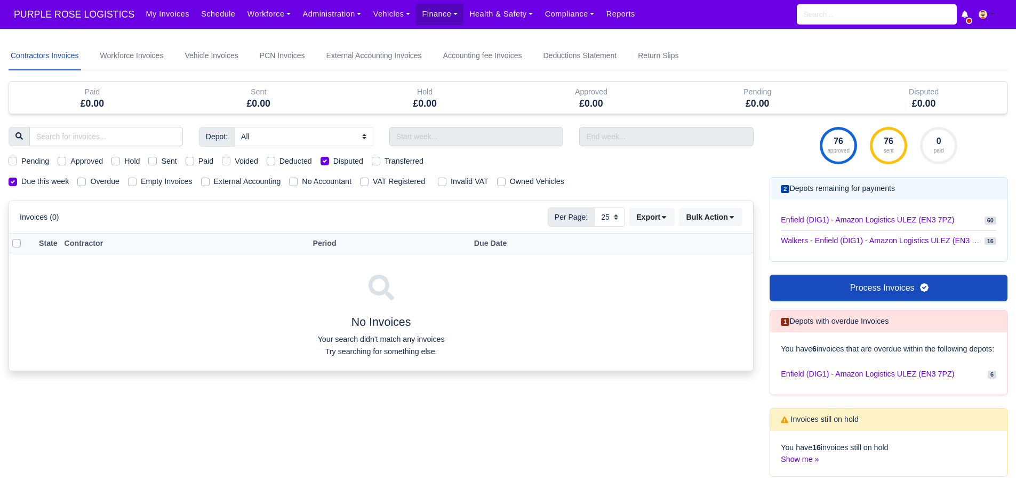
click at [333, 162] on label "Disputed" at bounding box center [348, 161] width 30 height 12
click at [326, 162] on input "Disputed" at bounding box center [325, 159] width 9 height 9
checkbox input "false"
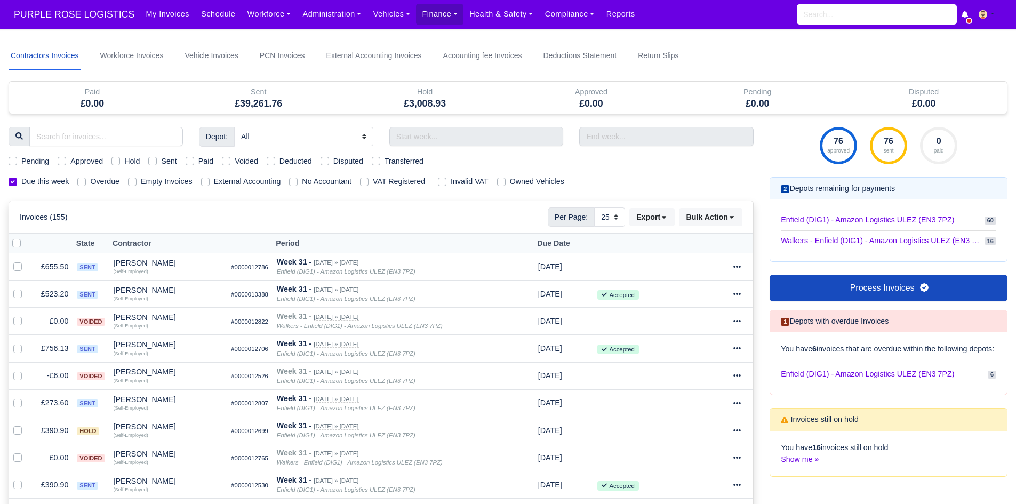
click at [33, 156] on label "Pending" at bounding box center [35, 161] width 28 height 12
click at [17, 156] on input "Pending" at bounding box center [13, 159] width 9 height 9
checkbox input "true"
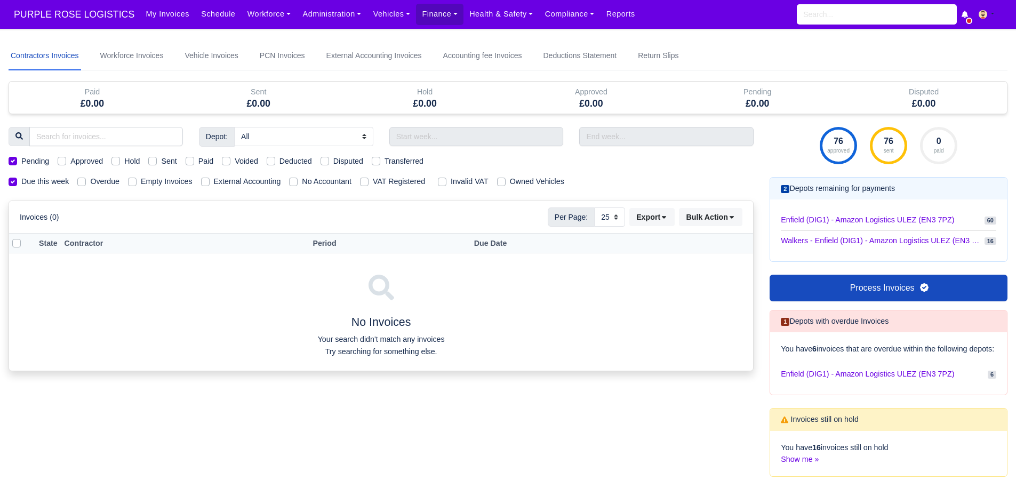
click at [37, 159] on label "Pending" at bounding box center [35, 161] width 28 height 12
click at [17, 159] on input "Pending" at bounding box center [13, 159] width 9 height 9
checkbox input "false"
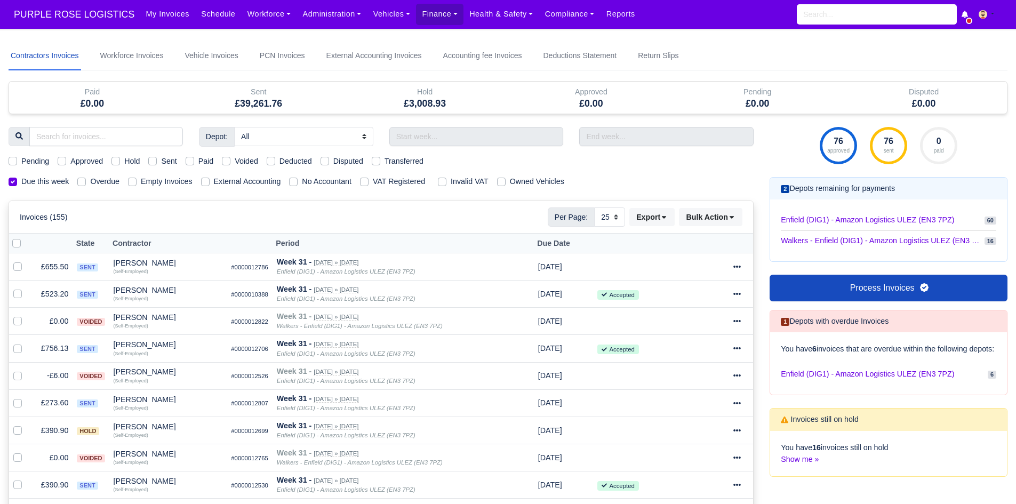
click at [67, 161] on div "Approved" at bounding box center [80, 161] width 45 height 12
click at [70, 161] on label "Approved" at bounding box center [86, 161] width 33 height 12
click at [65, 161] on input "Approved" at bounding box center [62, 159] width 9 height 9
checkbox input "true"
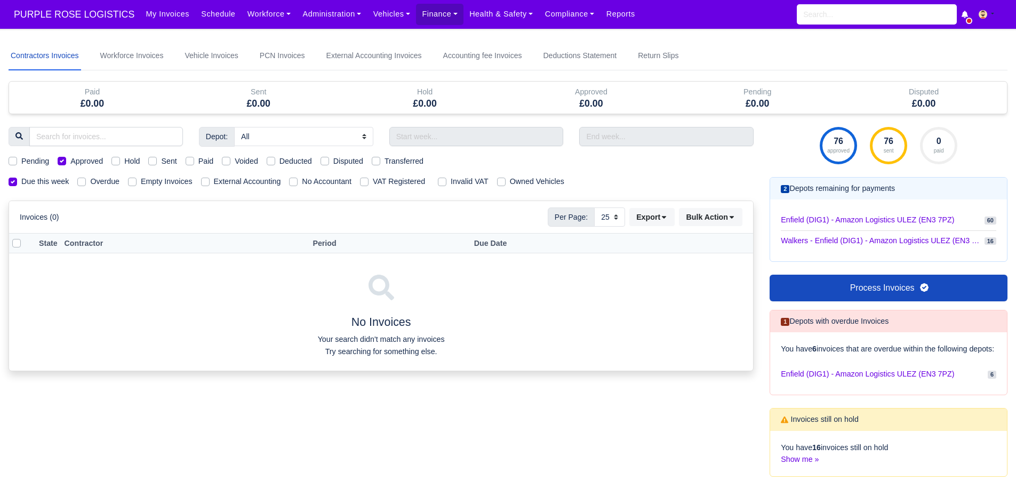
click at [70, 161] on label "Approved" at bounding box center [86, 161] width 33 height 12
click at [63, 161] on input "Approved" at bounding box center [62, 159] width 9 height 9
checkbox input "false"
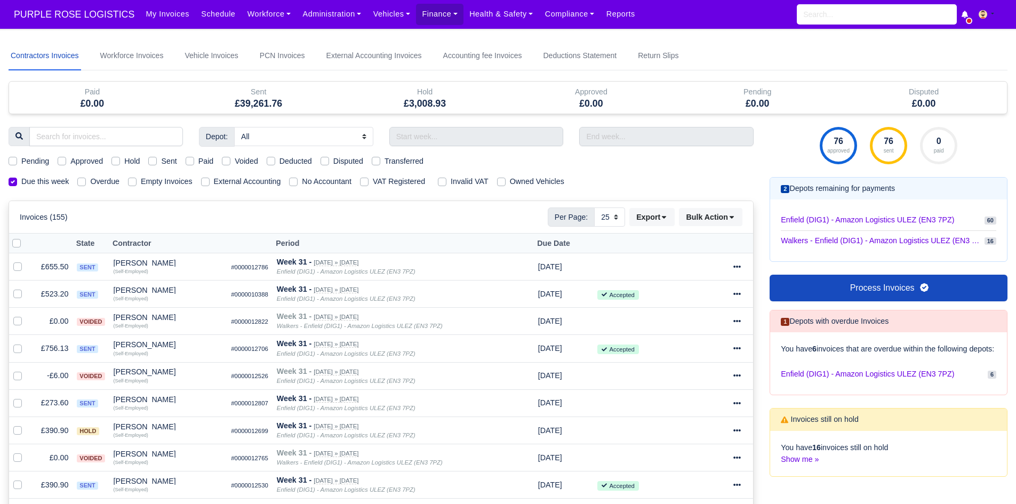
click at [124, 163] on label "Hold" at bounding box center [131, 161] width 15 height 12
click at [115, 163] on input "Hold" at bounding box center [115, 159] width 9 height 9
checkbox input "true"
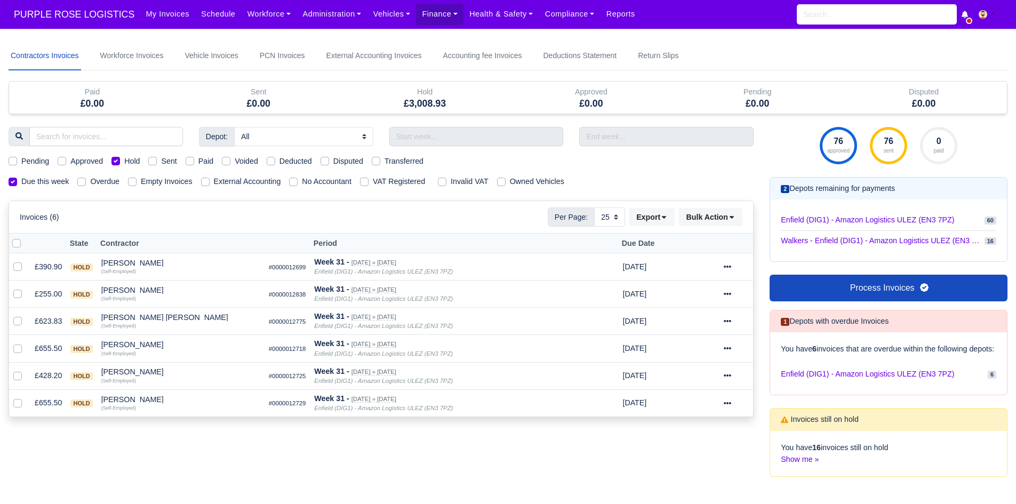
click at [124, 163] on label "Hold" at bounding box center [131, 161] width 15 height 12
click at [116, 163] on input "Hold" at bounding box center [115, 159] width 9 height 9
checkbox input "false"
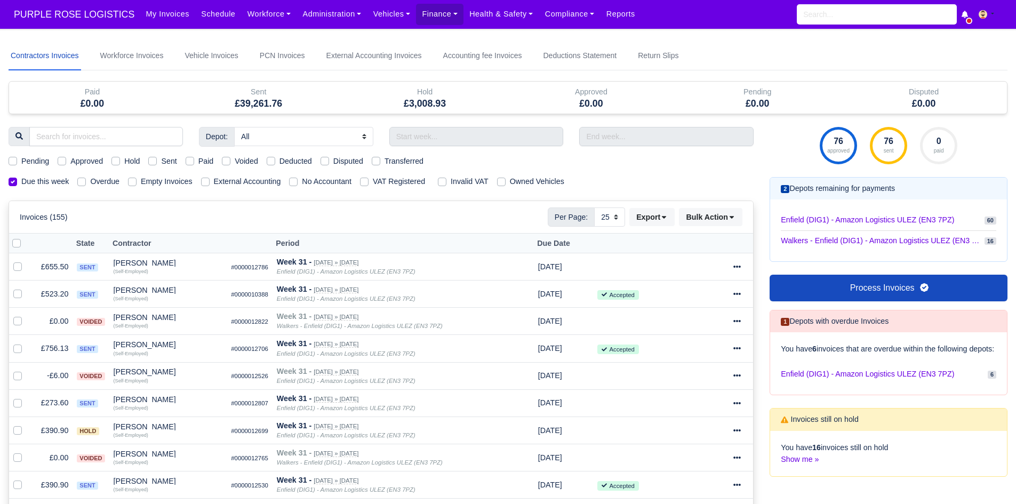
click at [161, 160] on label "Sent" at bounding box center [168, 161] width 15 height 12
click at [150, 160] on input "Sent" at bounding box center [152, 159] width 9 height 9
checkbox input "true"
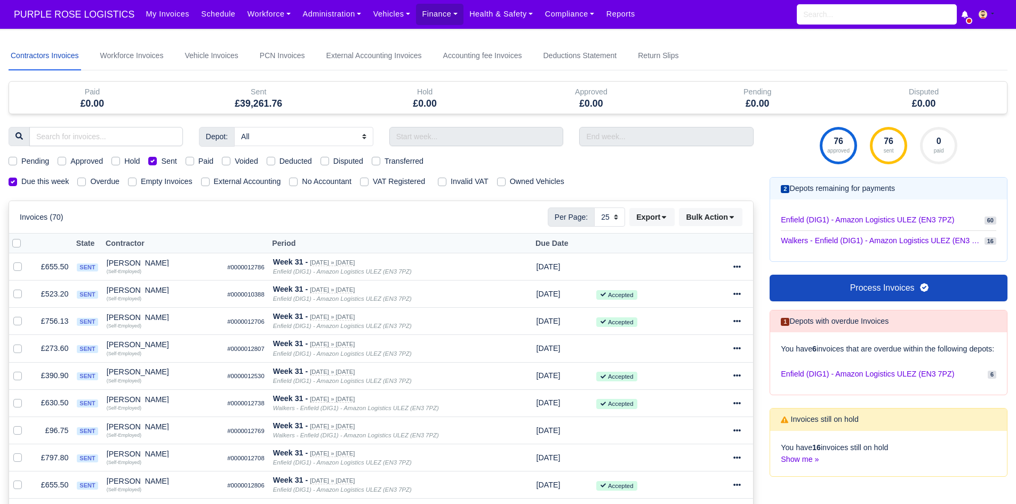
click at [161, 160] on label "Sent" at bounding box center [168, 161] width 15 height 12
click at [154, 160] on input "Sent" at bounding box center [152, 159] width 9 height 9
checkbox input "false"
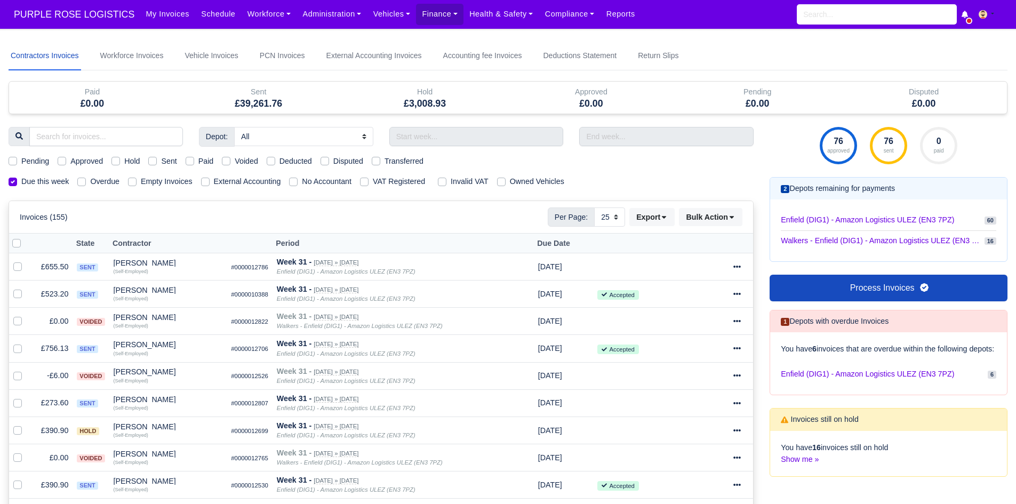
click at [198, 161] on label "Paid" at bounding box center [205, 161] width 15 height 12
click at [191, 161] on input "Paid" at bounding box center [190, 159] width 9 height 9
checkbox input "true"
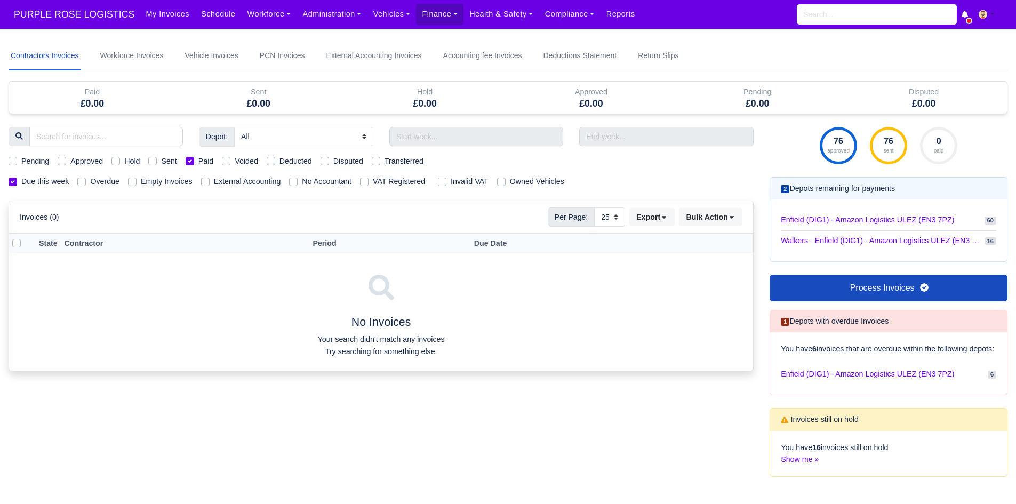
click at [198, 161] on label "Paid" at bounding box center [205, 161] width 15 height 12
click at [191, 161] on input "Paid" at bounding box center [190, 159] width 9 height 9
checkbox input "false"
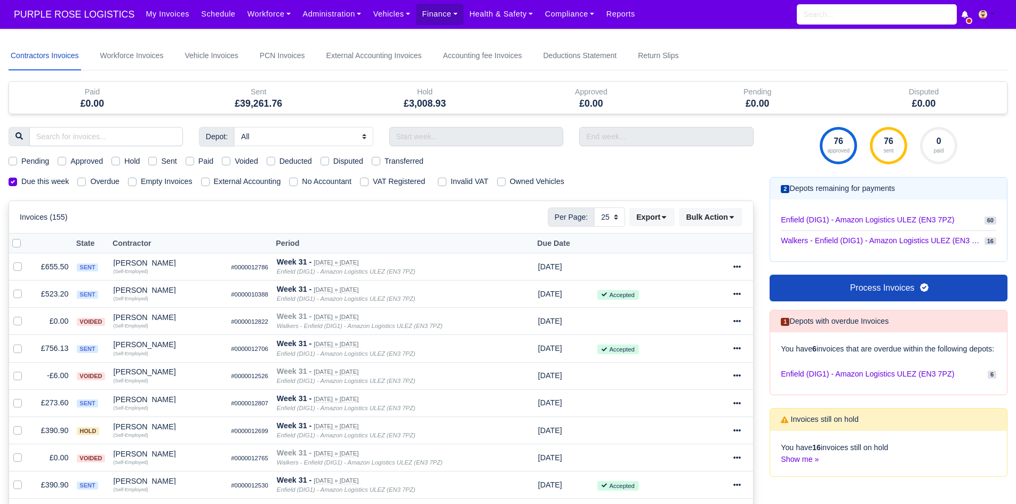
click at [235, 162] on label "Voided" at bounding box center [246, 161] width 23 height 12
click at [222, 162] on input "Voided" at bounding box center [226, 159] width 9 height 9
checkbox input "true"
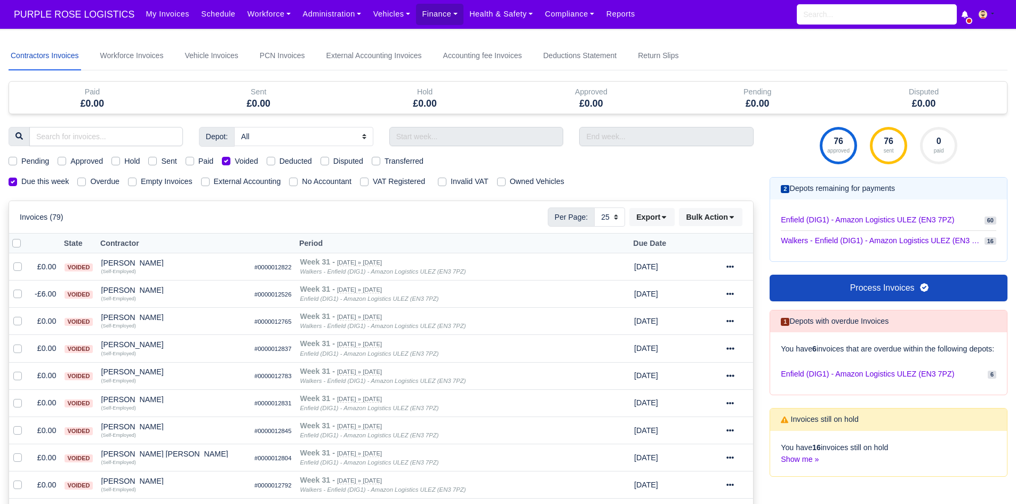
click at [235, 162] on label "Voided" at bounding box center [246, 161] width 23 height 12
click at [222, 162] on input "Voided" at bounding box center [226, 159] width 9 height 9
checkbox input "false"
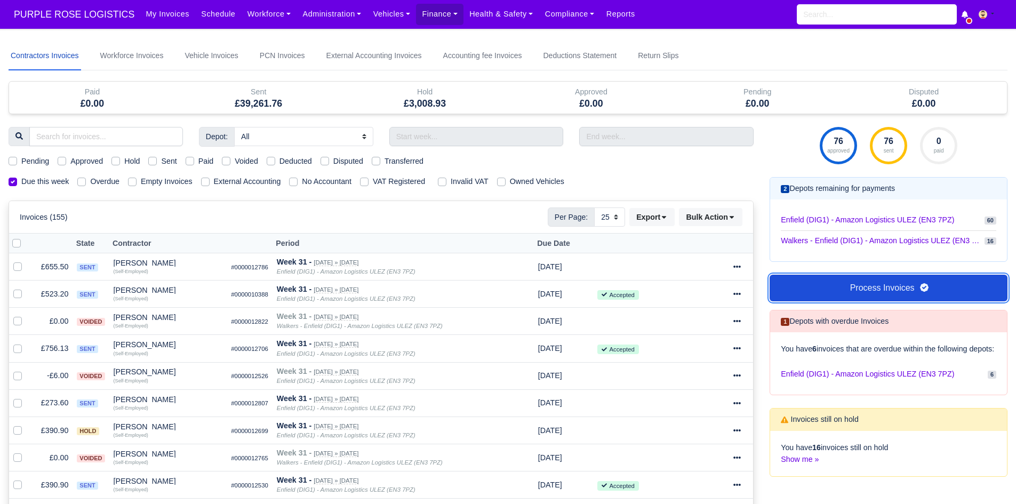
click at [873, 286] on link "Process Invoices" at bounding box center [889, 288] width 238 height 27
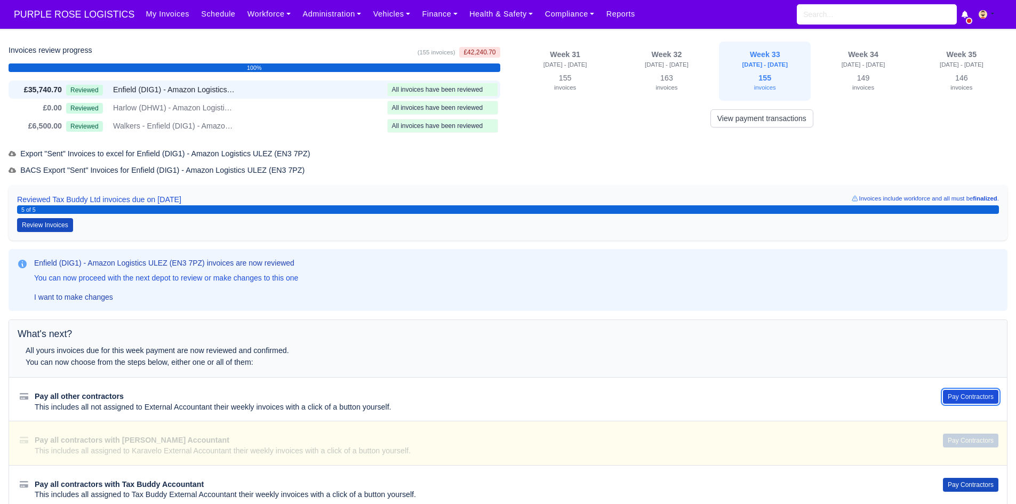
click at [976, 396] on button "Pay Contractors" at bounding box center [970, 397] width 55 height 14
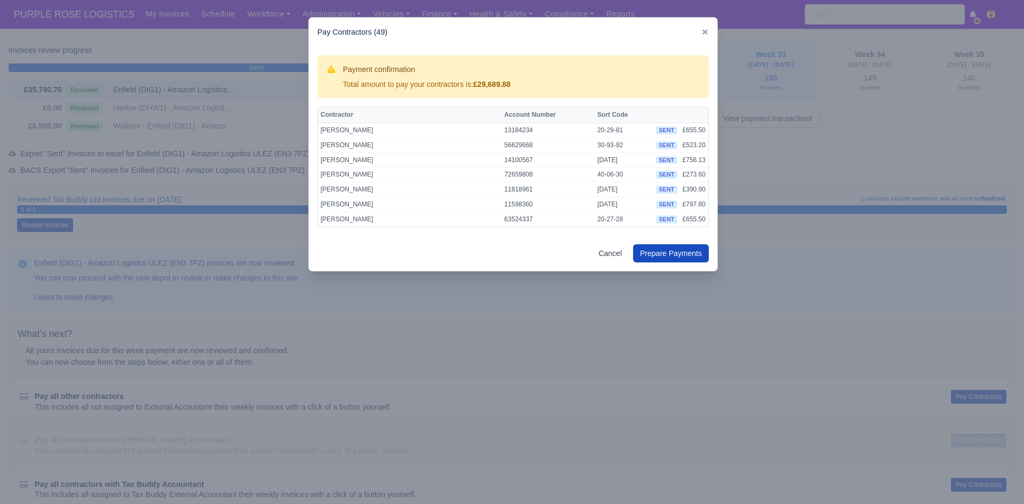
click at [750, 306] on div at bounding box center [512, 252] width 1024 height 504
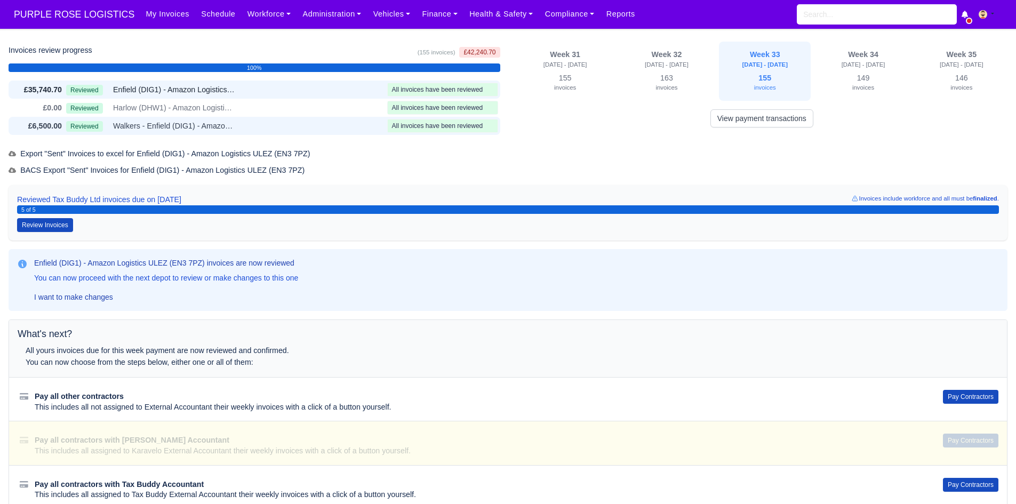
click at [302, 121] on div "Reviewed Walkers - Enfield (DIG1) - Amazon Logistics ULEZ (EN3 7PZ)" at bounding box center [224, 126] width 317 height 12
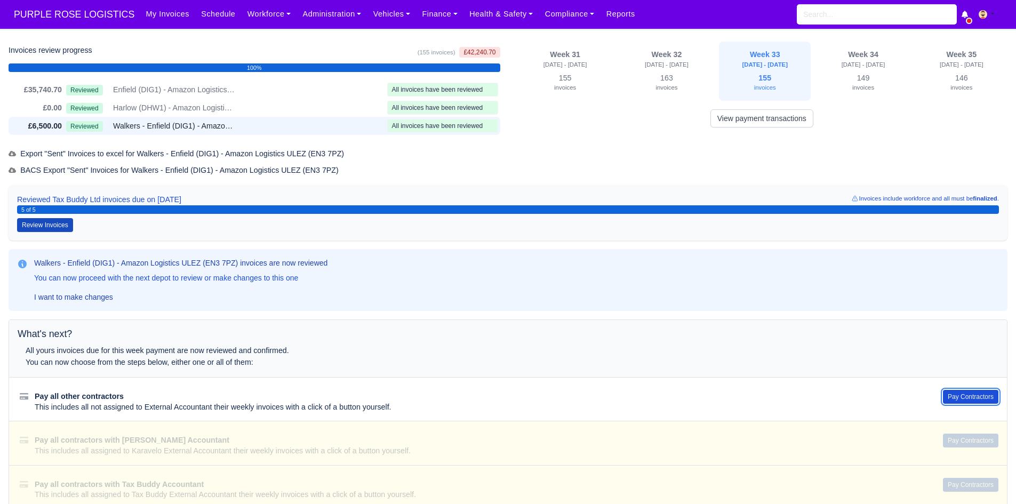
click at [967, 395] on button "Pay Contractors" at bounding box center [970, 397] width 55 height 14
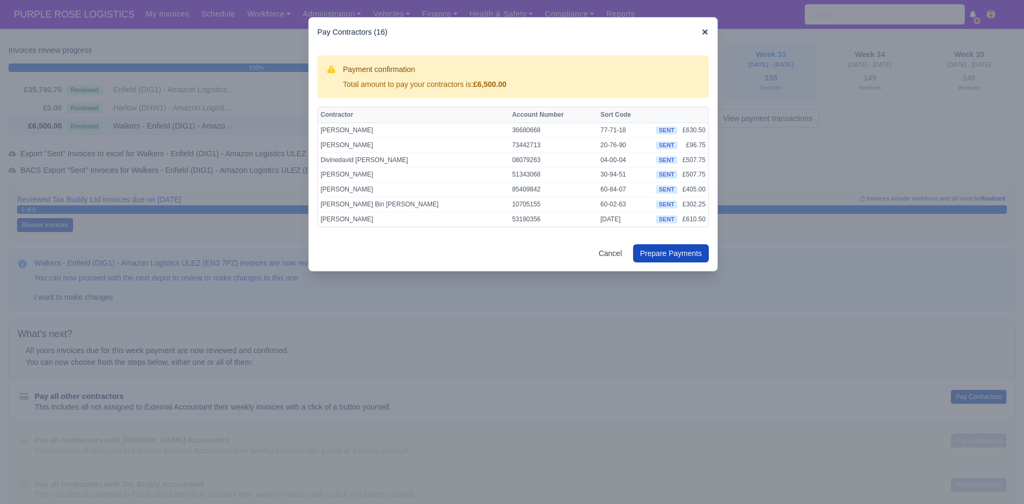
click at [703, 34] on icon at bounding box center [704, 31] width 5 height 5
